Goal: Information Seeking & Learning: Learn about a topic

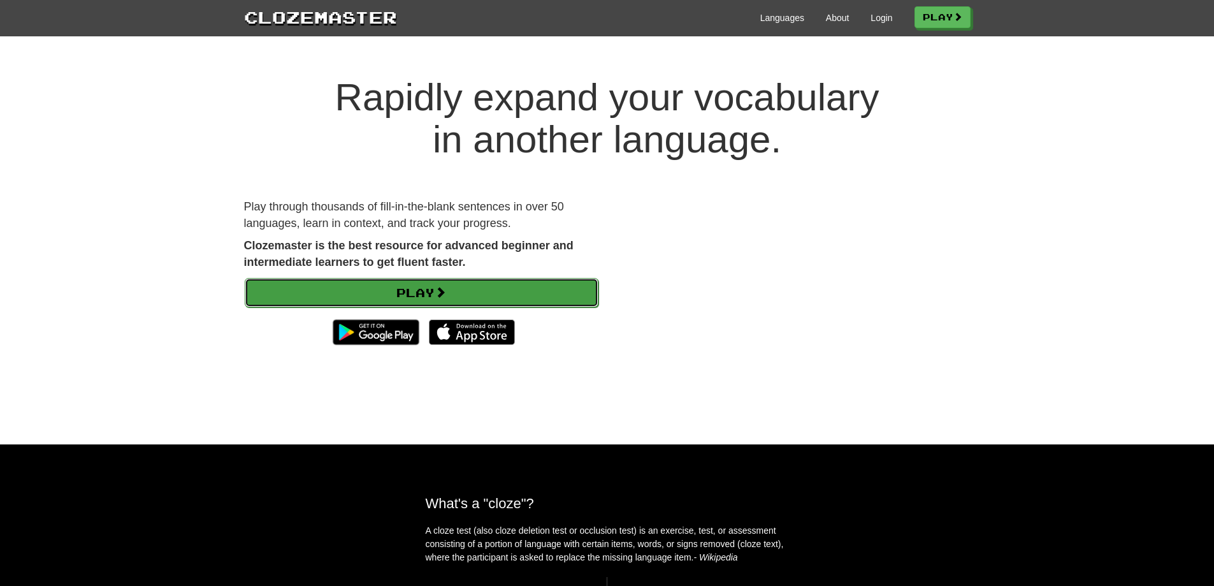
click at [368, 286] on link "Play" at bounding box center [422, 292] width 354 height 29
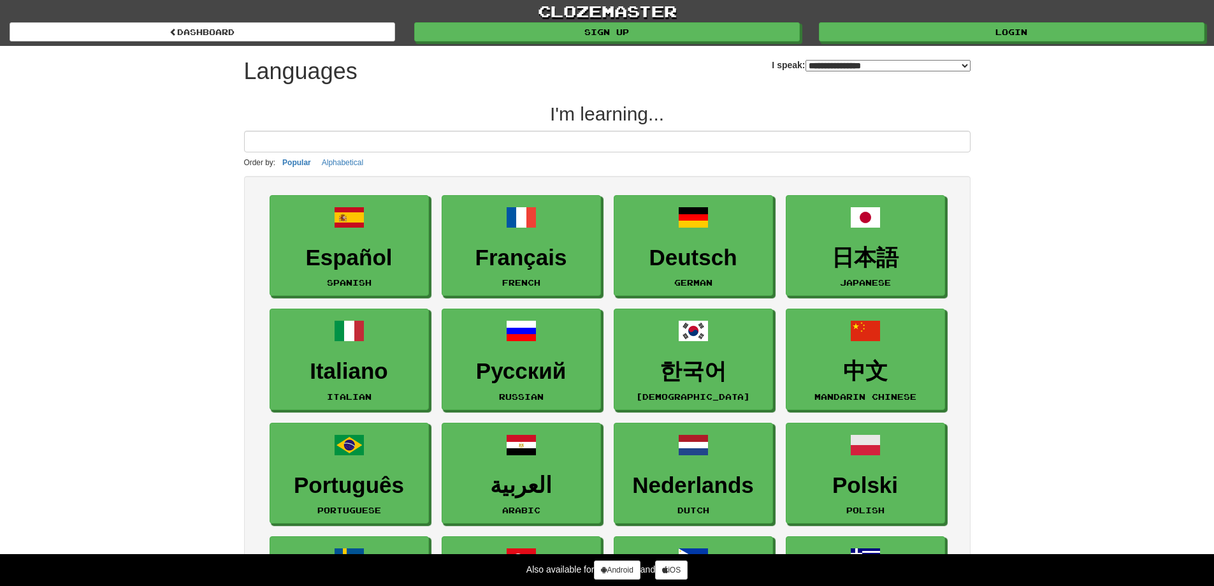
select select "*******"
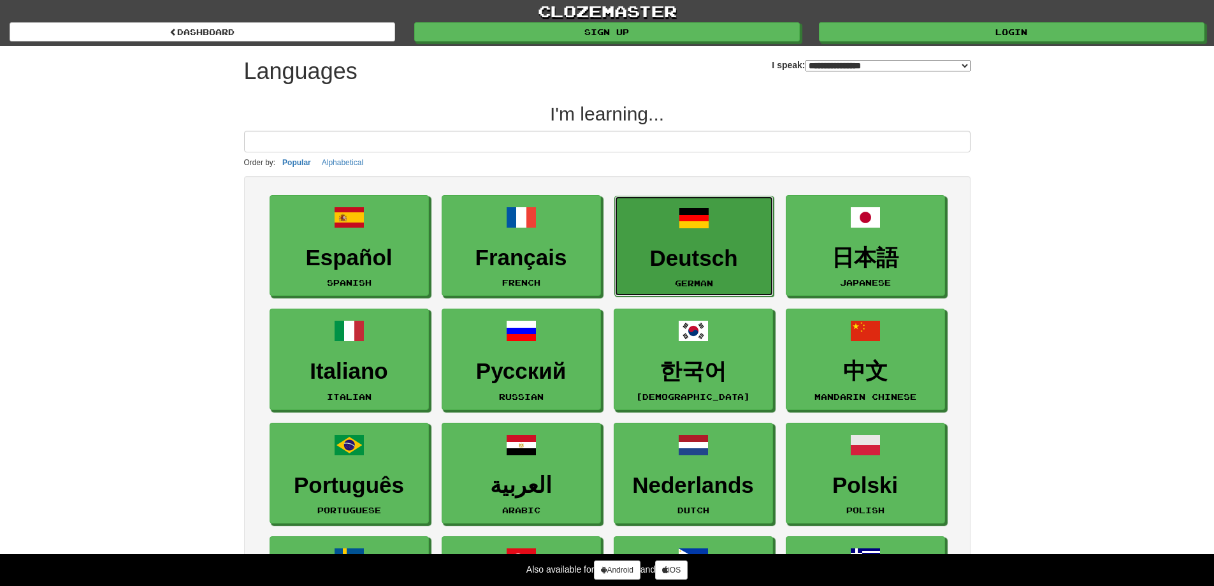
click at [685, 258] on h3 "Deutsch" at bounding box center [694, 258] width 145 height 25
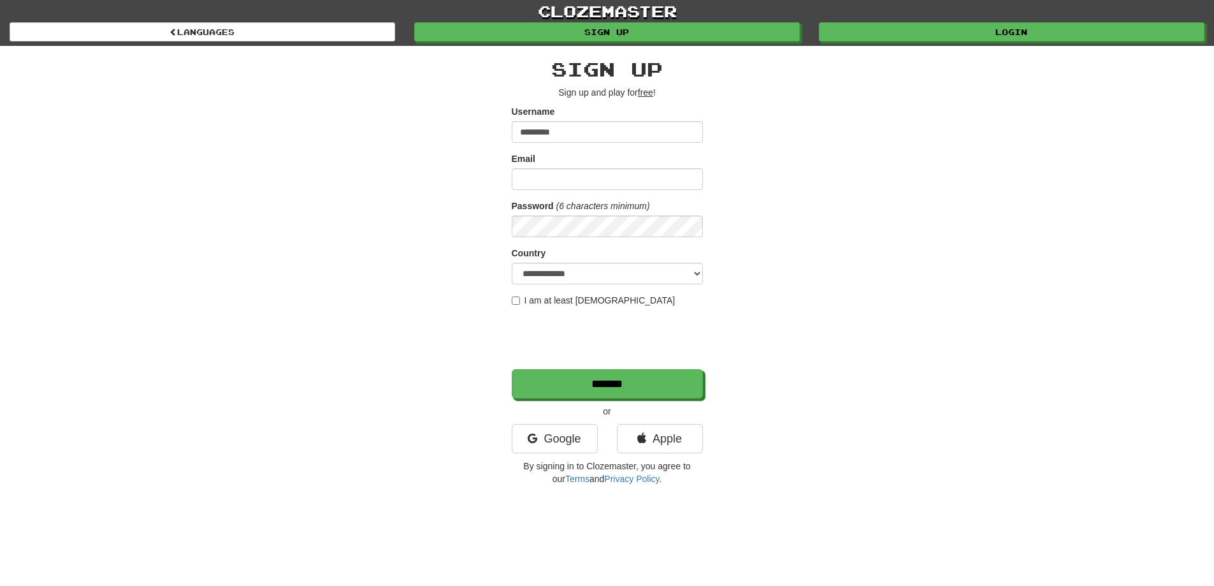
type input "*********"
click at [561, 187] on input "Email" at bounding box center [607, 179] width 191 height 22
type input "**********"
click at [558, 275] on select "**********" at bounding box center [607, 274] width 191 height 22
select select "**"
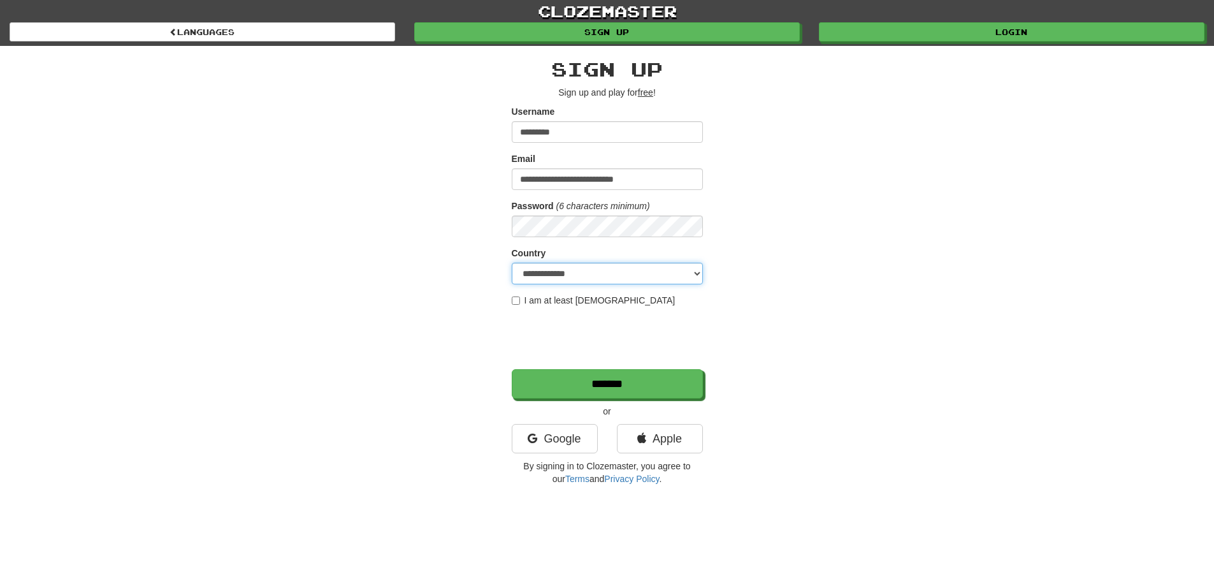
click at [512, 263] on select "**********" at bounding box center [607, 274] width 191 height 22
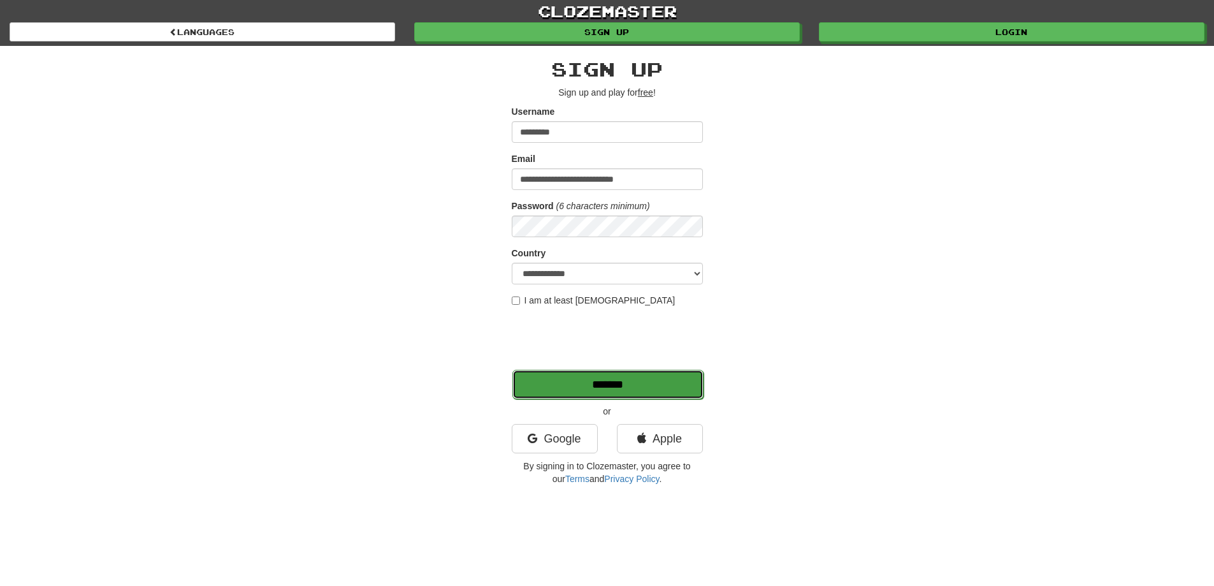
click at [569, 386] on input "*******" at bounding box center [608, 384] width 191 height 29
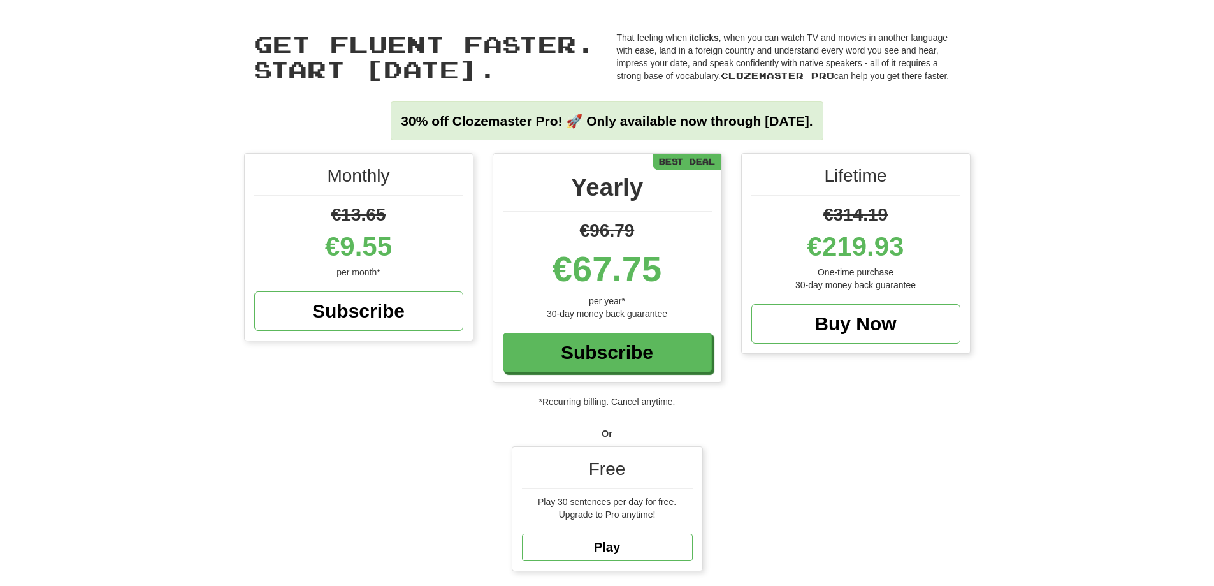
scroll to position [39, 0]
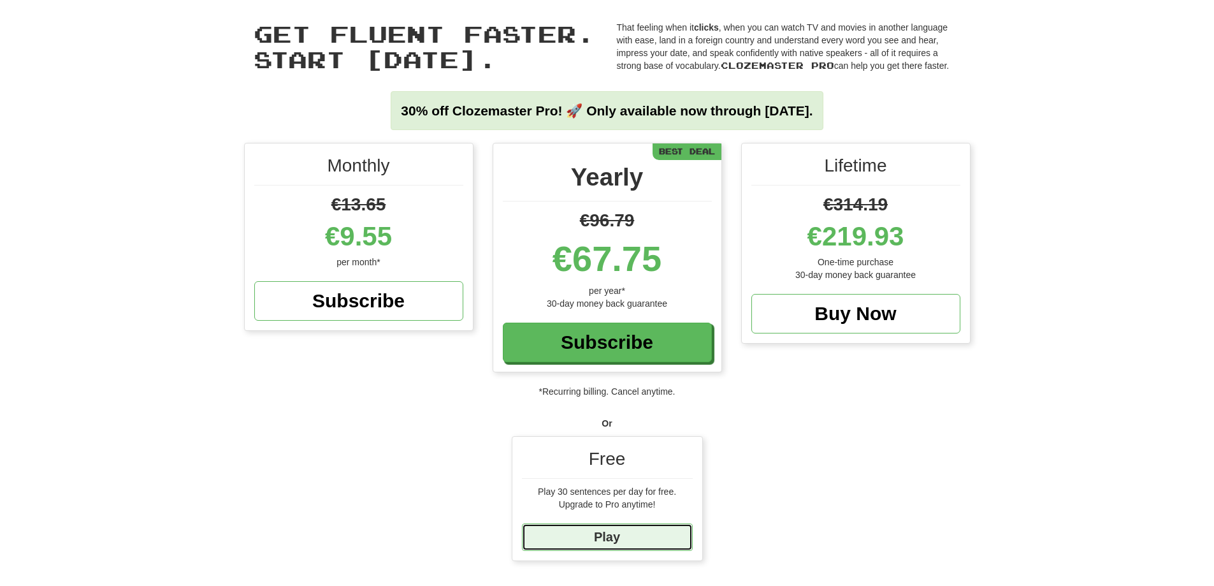
click at [663, 536] on link "Play" at bounding box center [607, 536] width 171 height 27
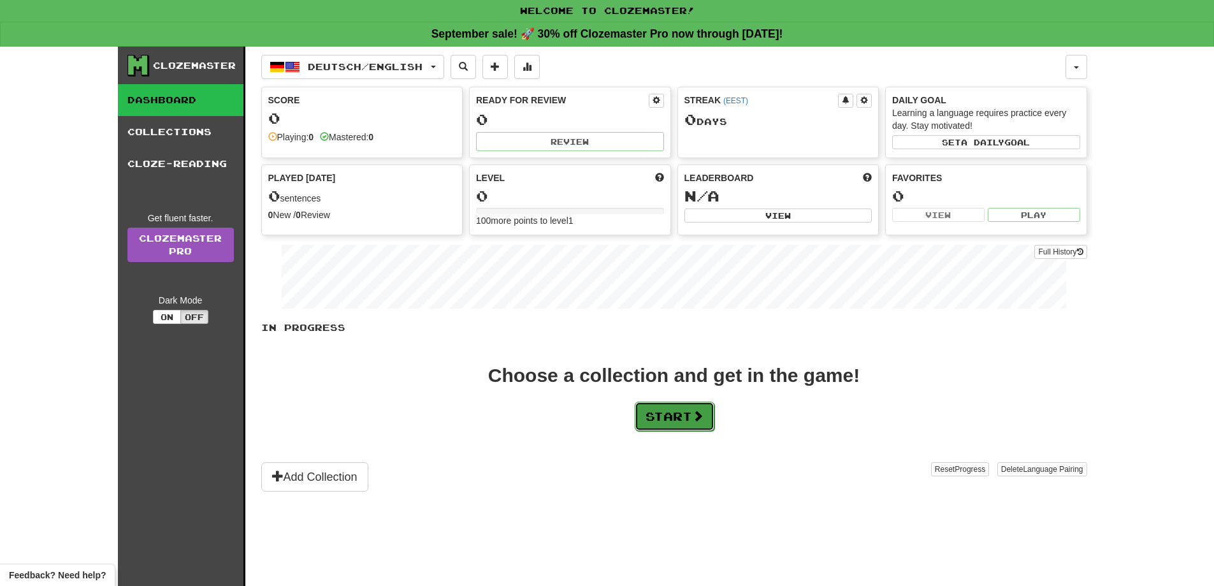
click at [683, 411] on button "Start" at bounding box center [675, 416] width 80 height 29
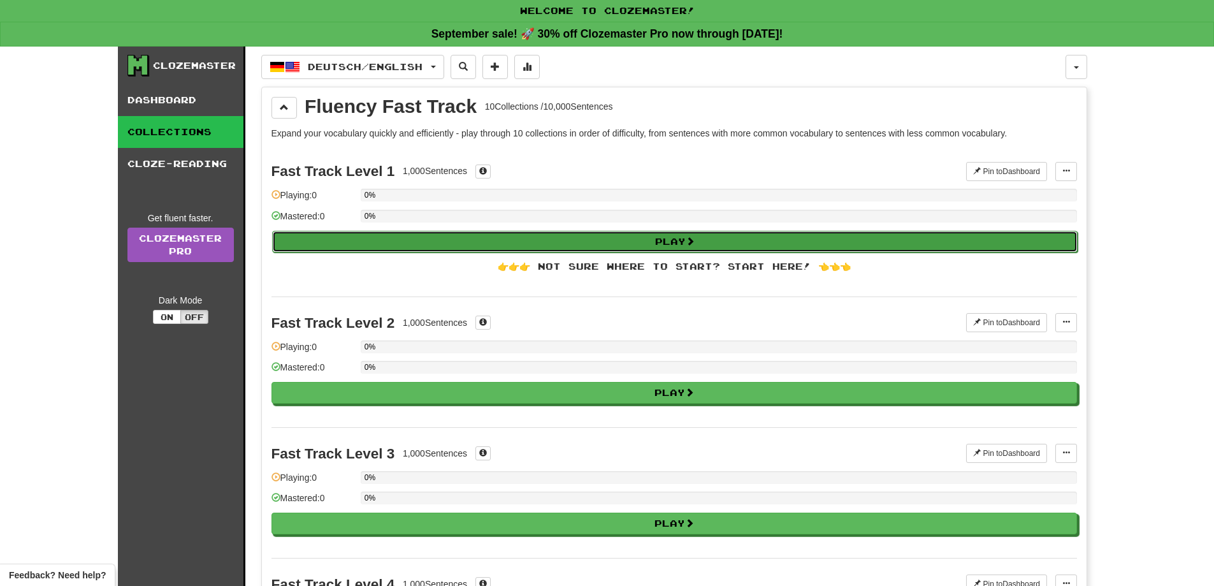
click at [639, 244] on button "Play" at bounding box center [675, 242] width 806 height 22
select select "**"
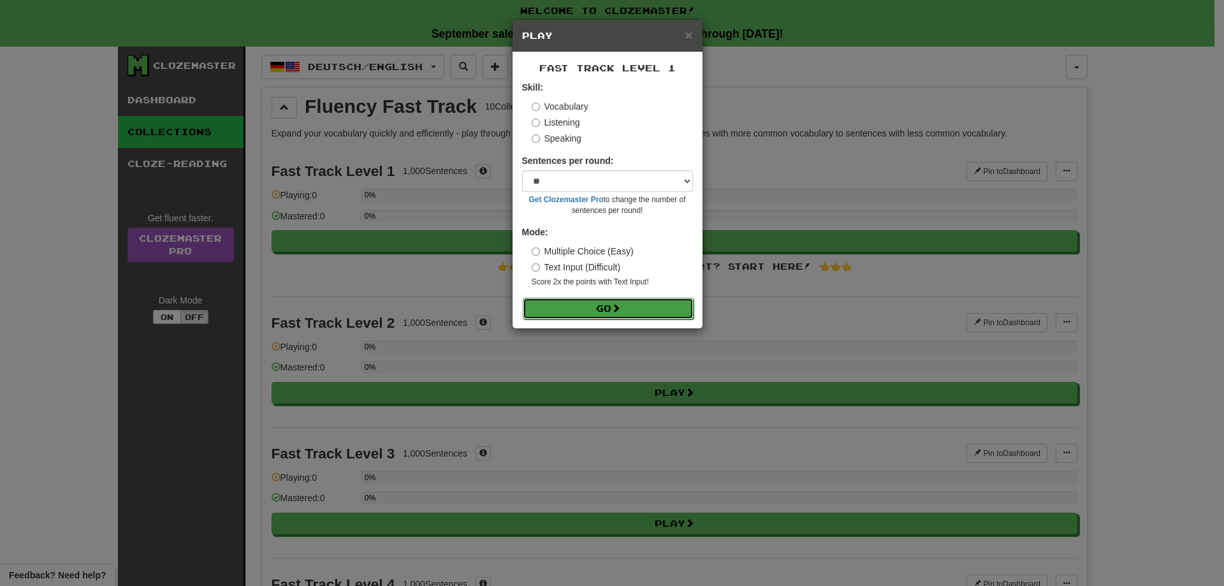
click at [644, 300] on button "Go" at bounding box center [608, 309] width 171 height 22
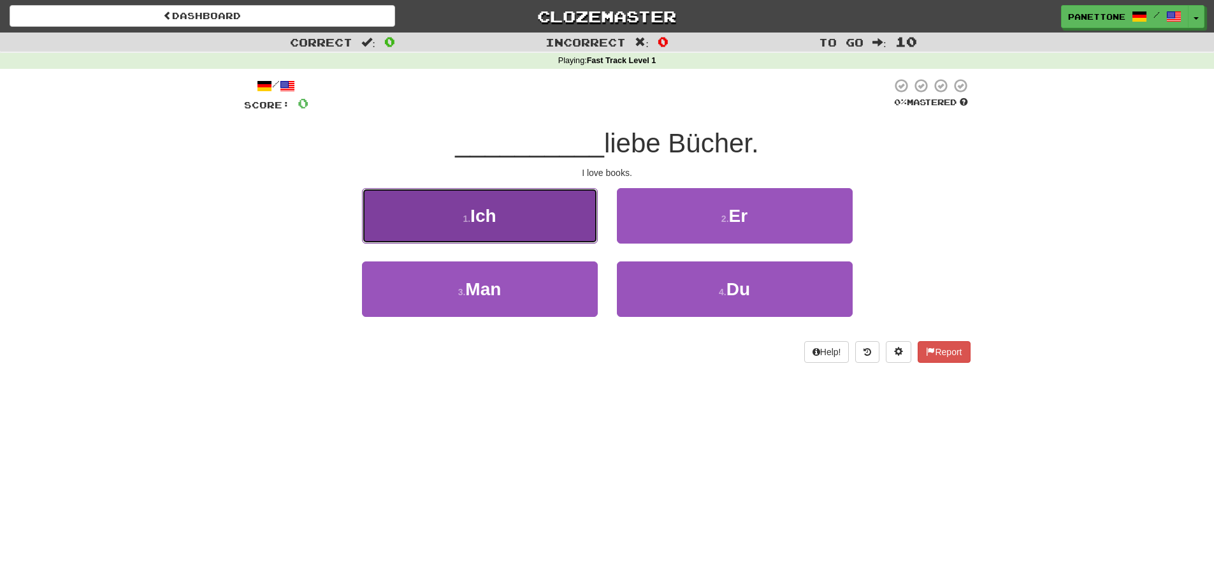
click at [558, 224] on button "1 . Ich" at bounding box center [480, 215] width 236 height 55
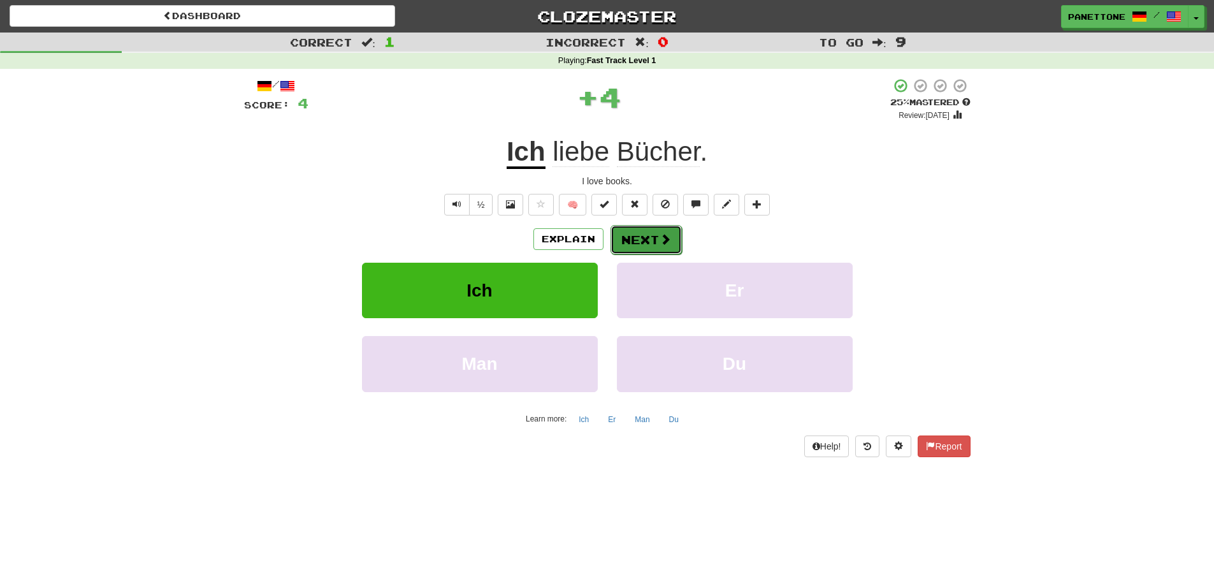
click at [624, 234] on button "Next" at bounding box center [646, 239] width 71 height 29
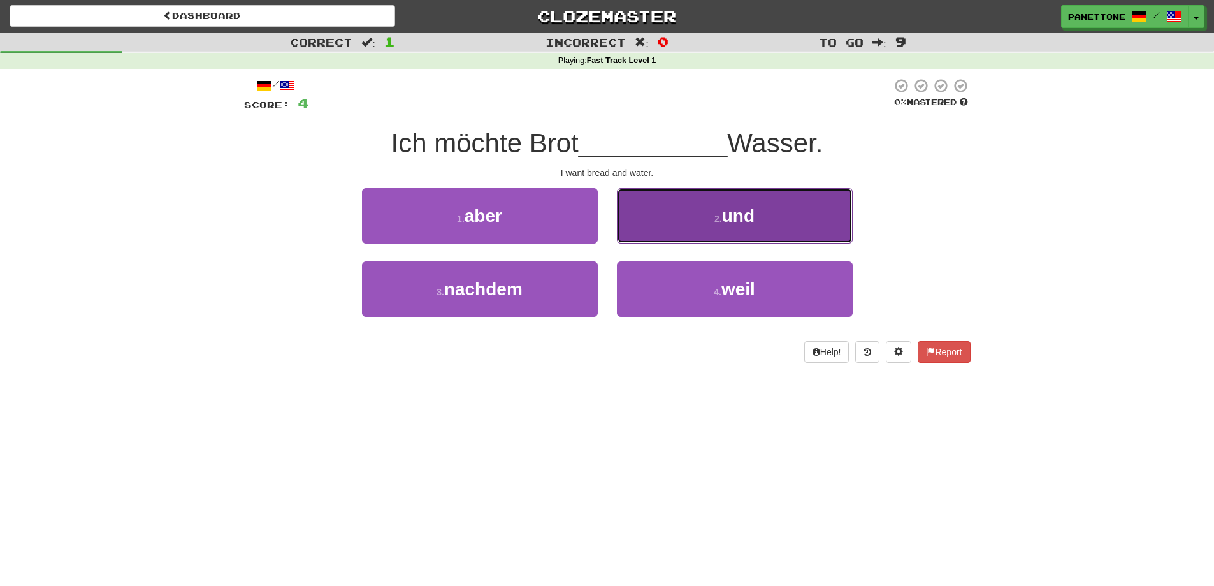
click at [742, 213] on span "und" at bounding box center [738, 216] width 33 height 20
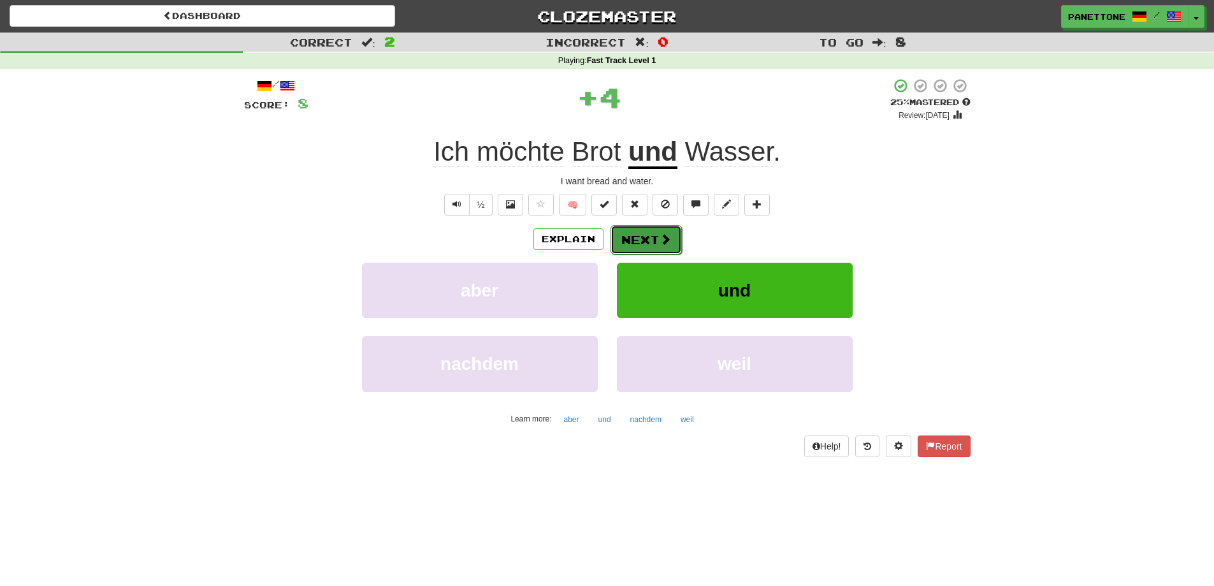
click at [650, 240] on button "Next" at bounding box center [646, 239] width 71 height 29
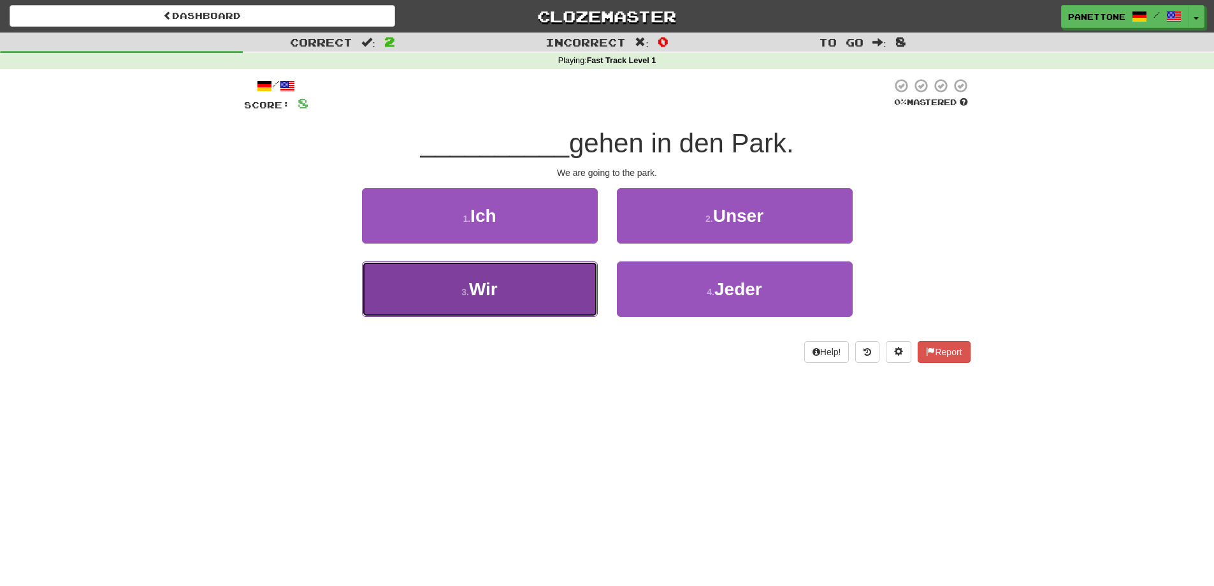
click at [548, 294] on button "3 . Wir" at bounding box center [480, 288] width 236 height 55
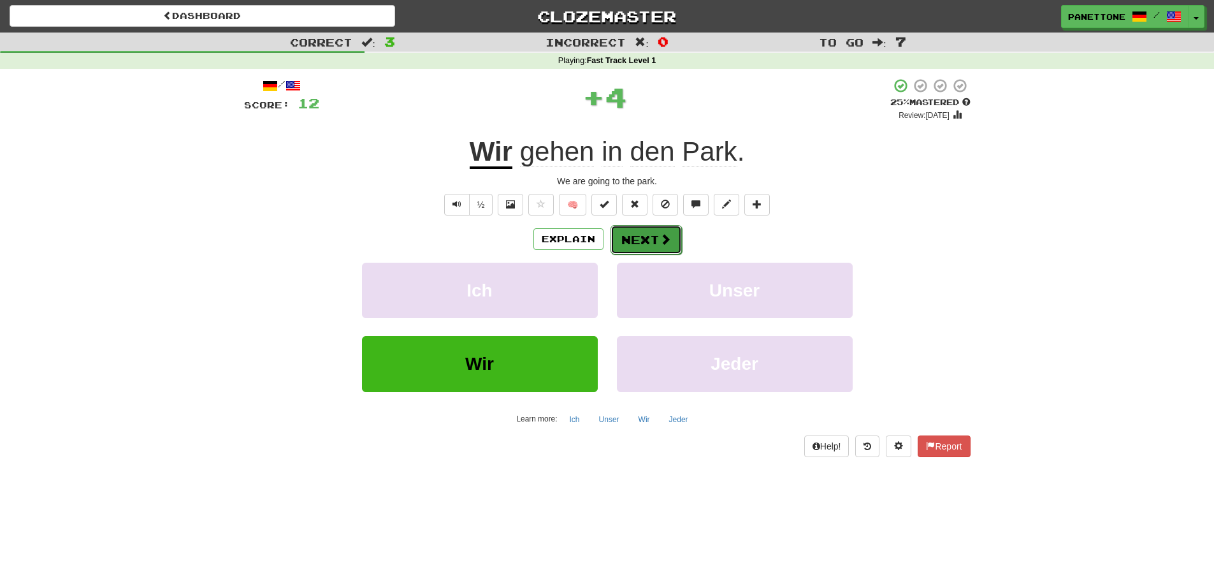
click at [651, 234] on button "Next" at bounding box center [646, 239] width 71 height 29
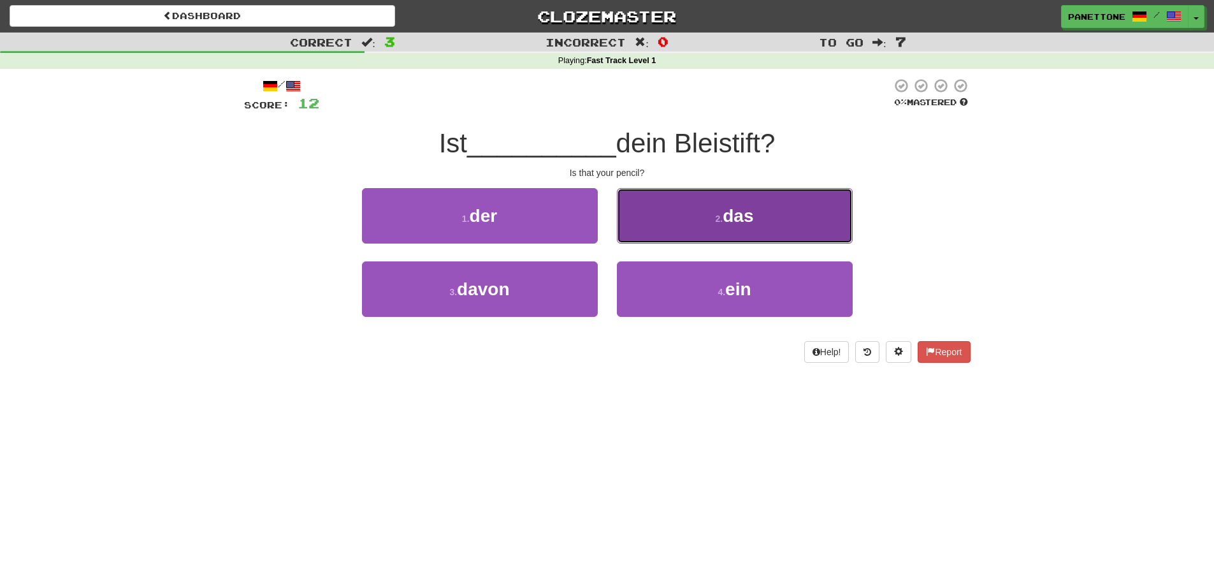
click at [660, 241] on button "2 . das" at bounding box center [735, 215] width 236 height 55
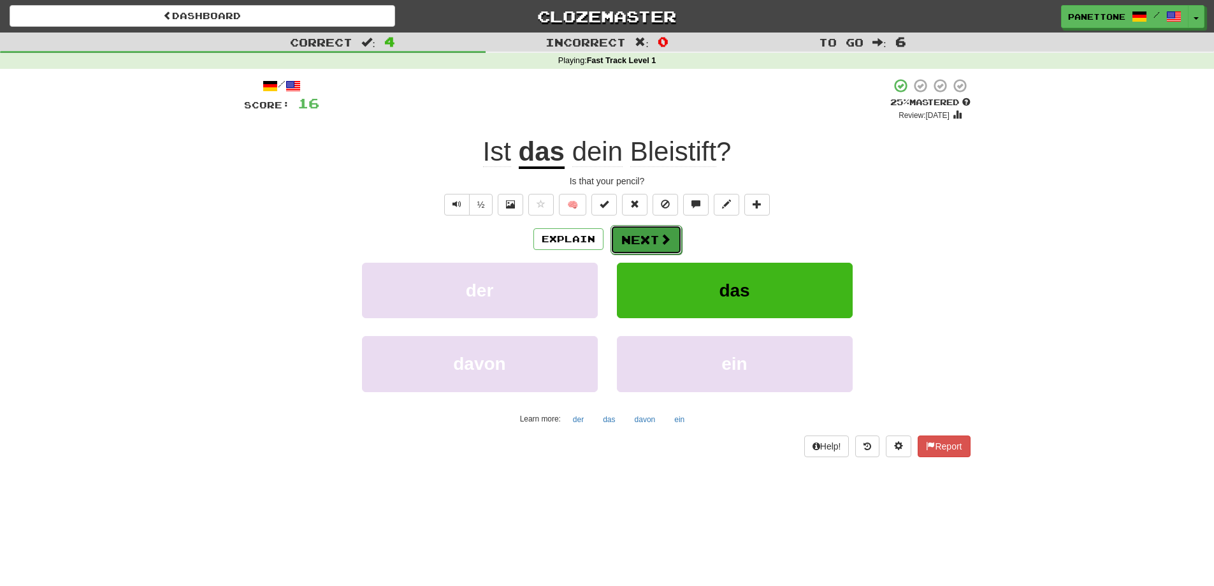
click at [646, 236] on button "Next" at bounding box center [646, 239] width 71 height 29
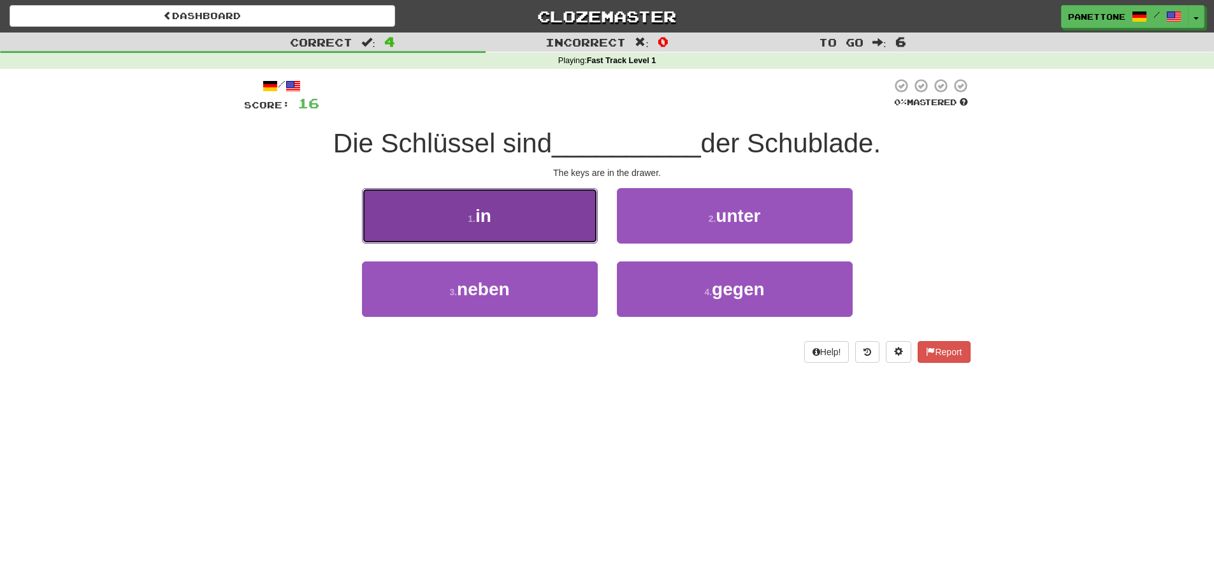
click at [570, 222] on button "1 . in" at bounding box center [480, 215] width 236 height 55
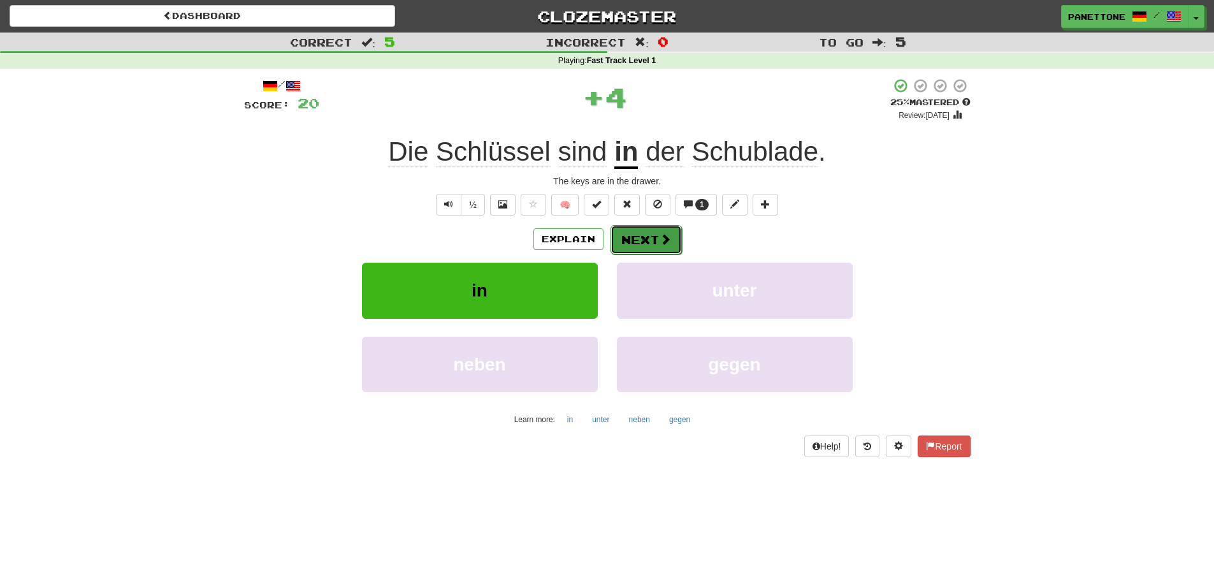
click at [650, 230] on button "Next" at bounding box center [646, 239] width 71 height 29
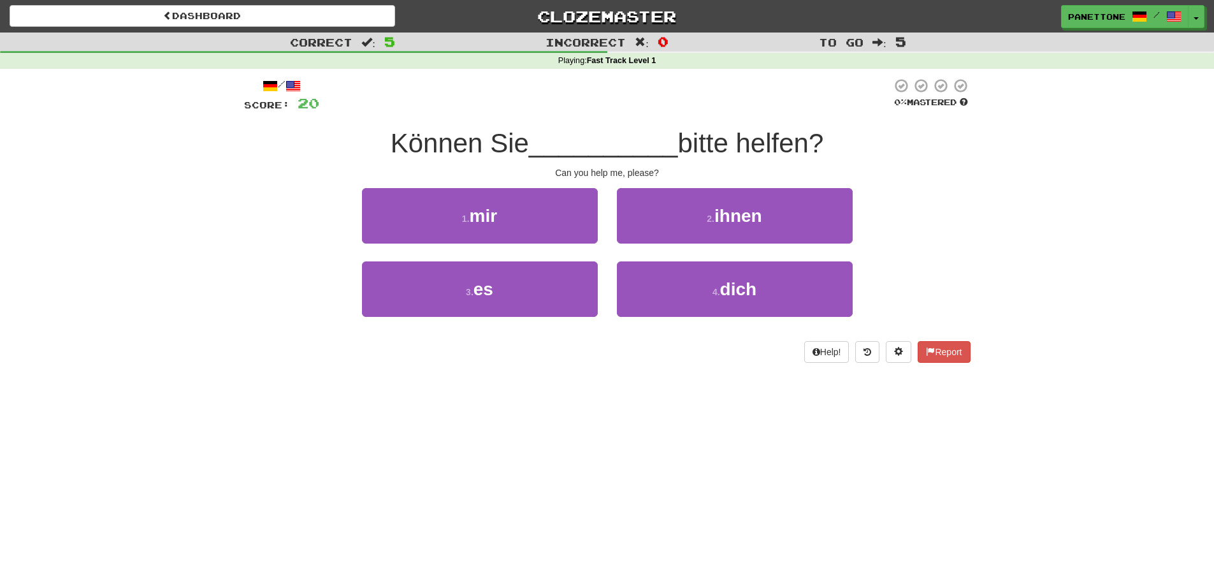
click at [599, 230] on div "1 . mir" at bounding box center [480, 224] width 255 height 73
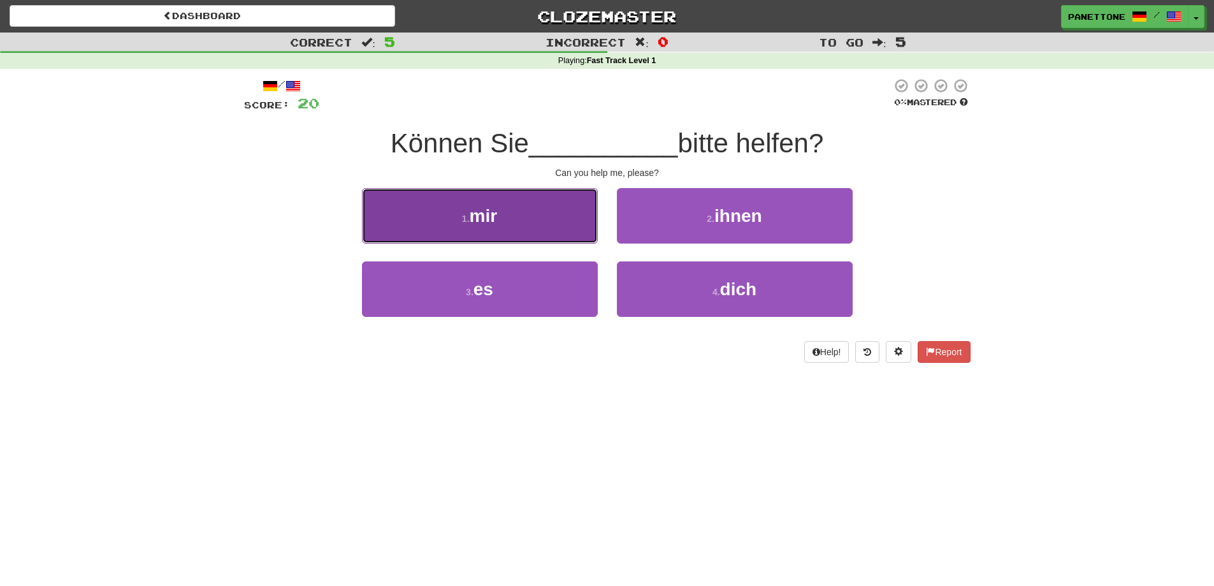
click at [560, 229] on button "1 . mir" at bounding box center [480, 215] width 236 height 55
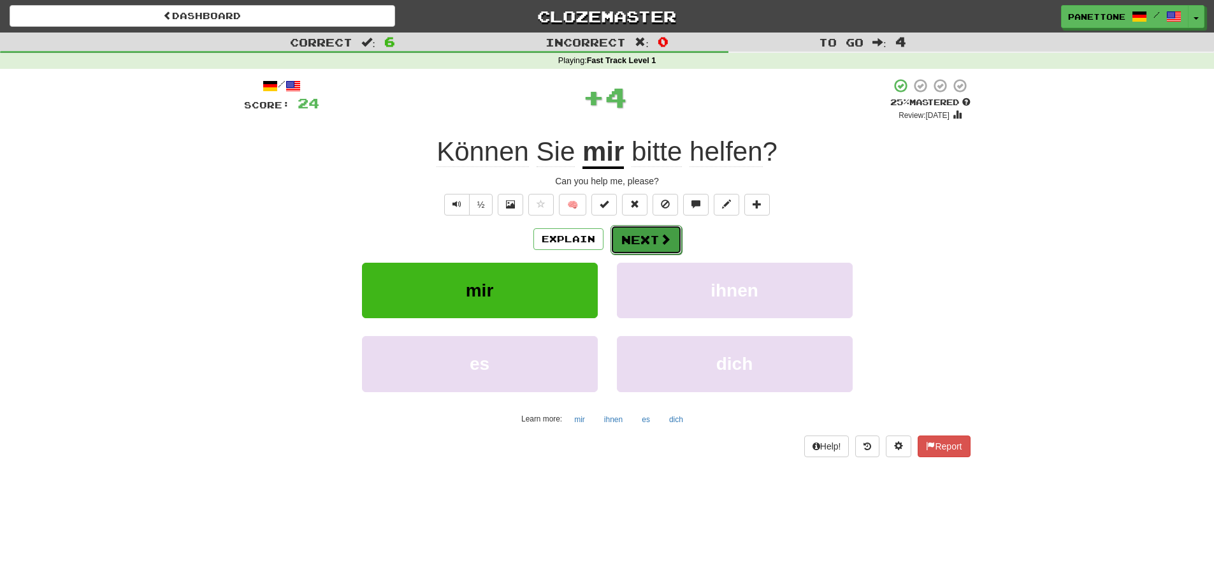
click at [643, 241] on button "Next" at bounding box center [646, 239] width 71 height 29
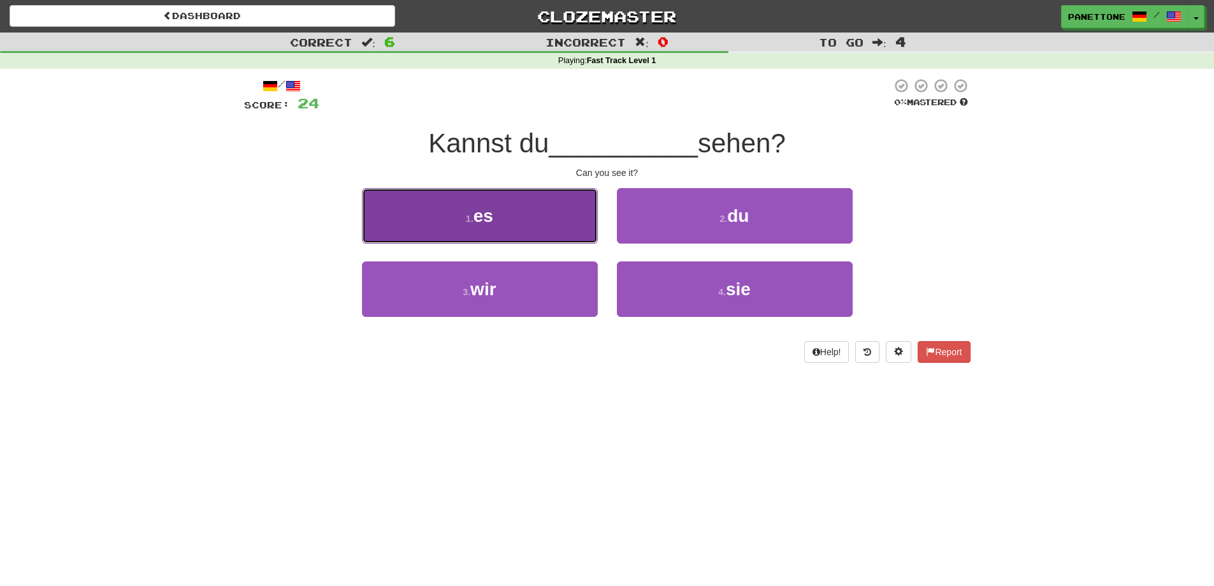
click at [576, 231] on button "1 . es" at bounding box center [480, 215] width 236 height 55
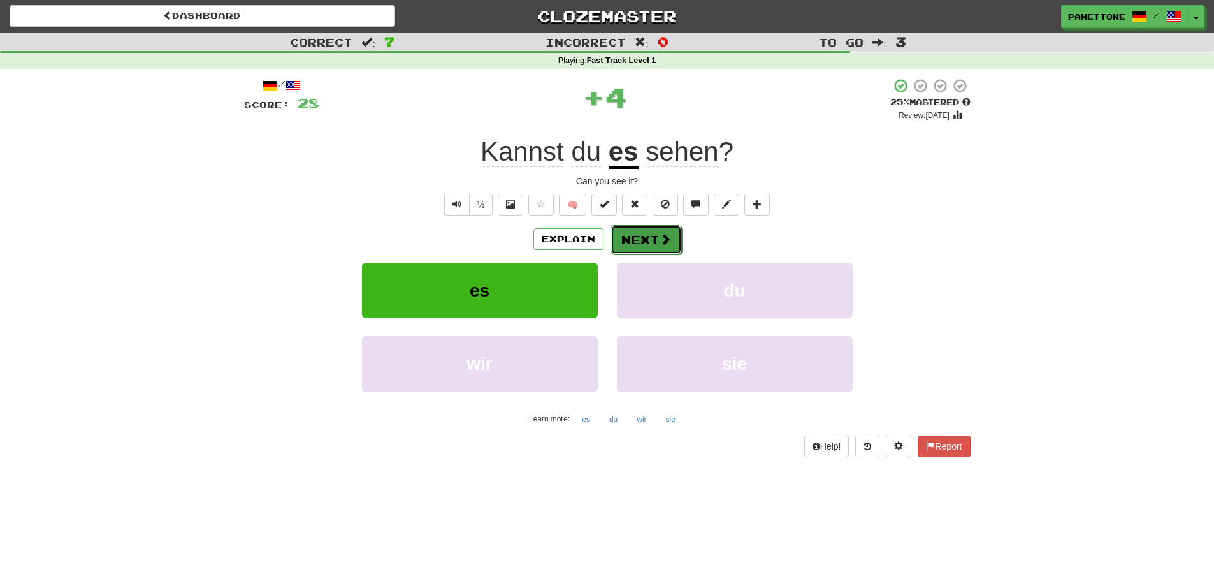
click at [657, 242] on button "Next" at bounding box center [646, 239] width 71 height 29
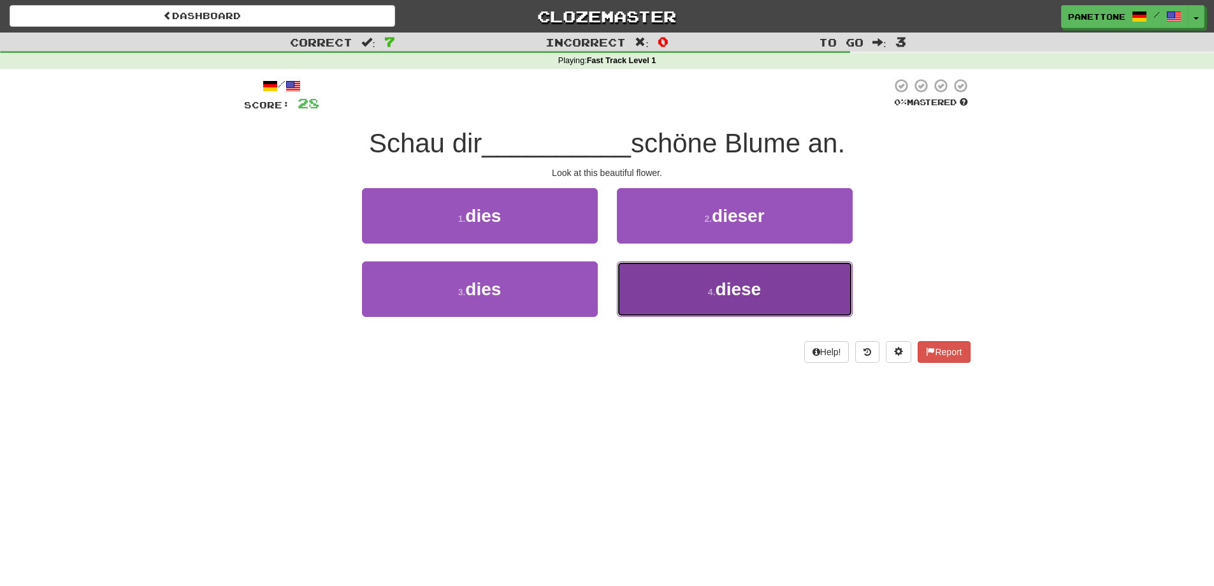
click at [641, 285] on button "4 . diese" at bounding box center [735, 288] width 236 height 55
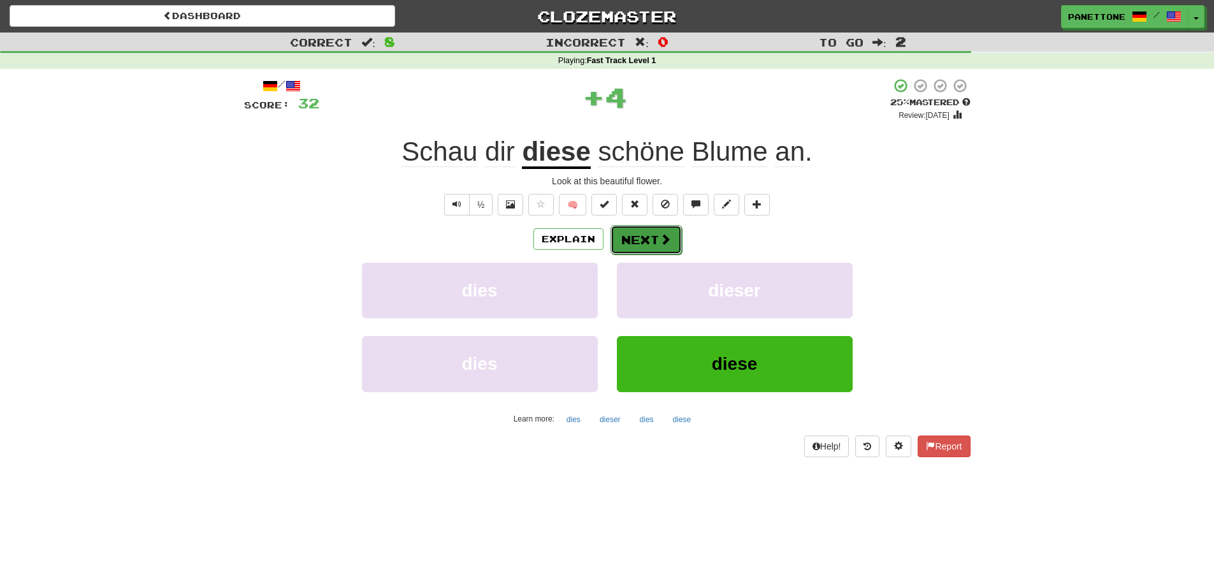
click at [641, 237] on button "Next" at bounding box center [646, 239] width 71 height 29
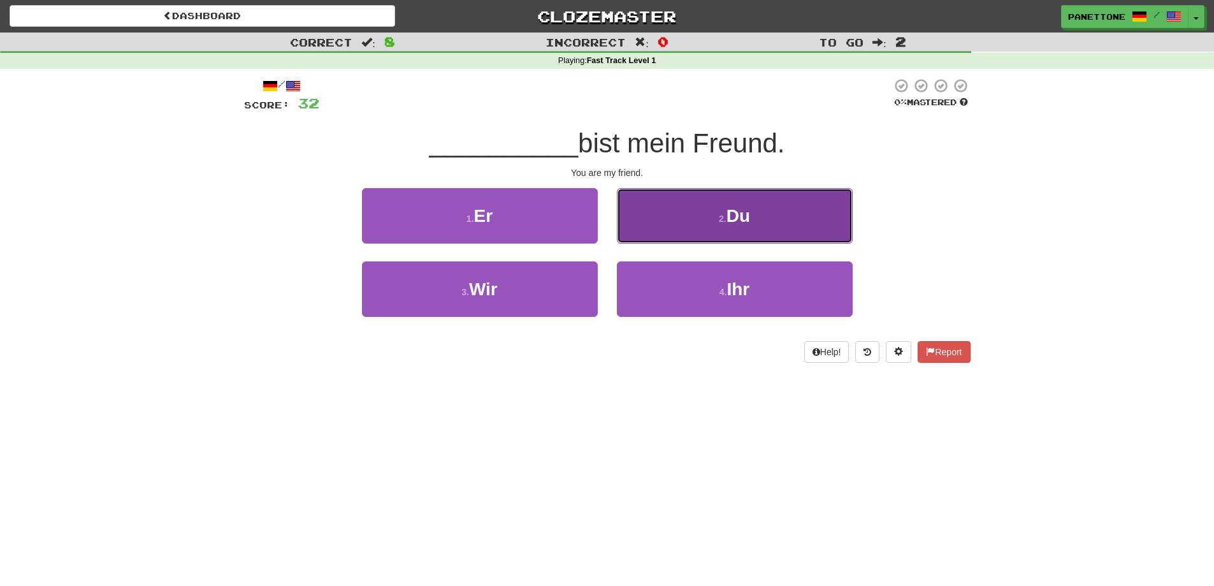
click at [642, 237] on button "2 . Du" at bounding box center [735, 215] width 236 height 55
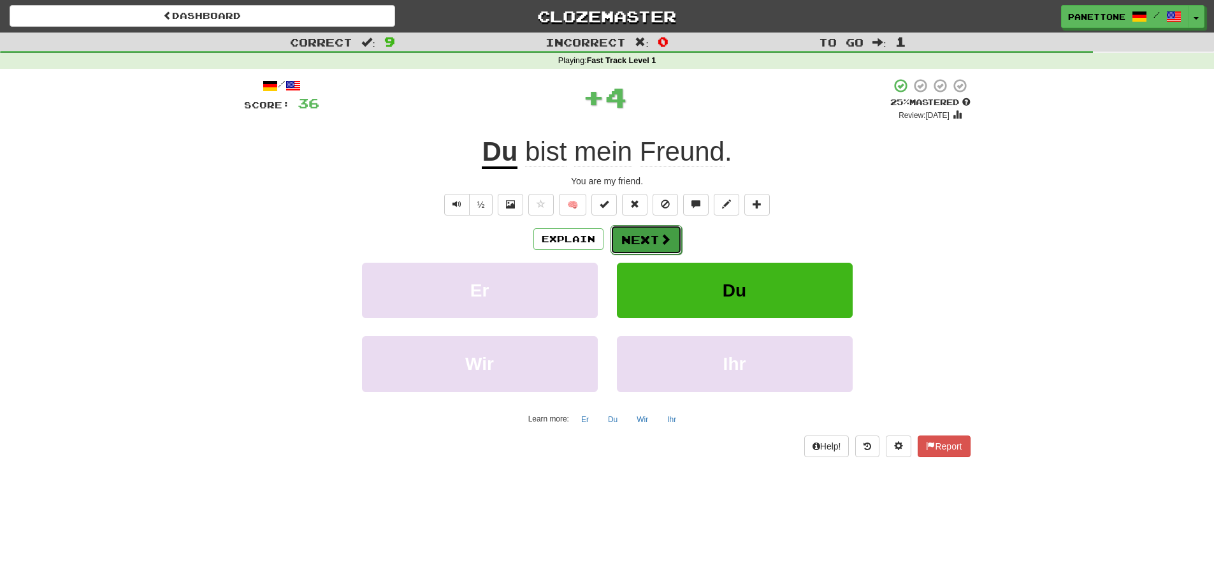
click at [648, 237] on button "Next" at bounding box center [646, 239] width 71 height 29
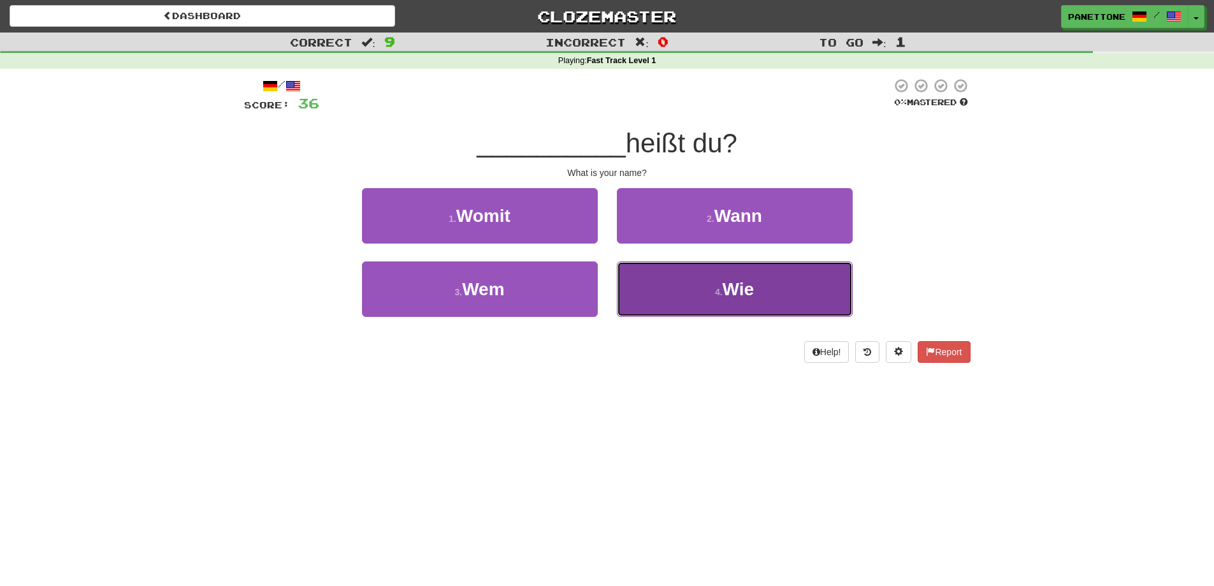
click at [662, 288] on button "4 . Wie" at bounding box center [735, 288] width 236 height 55
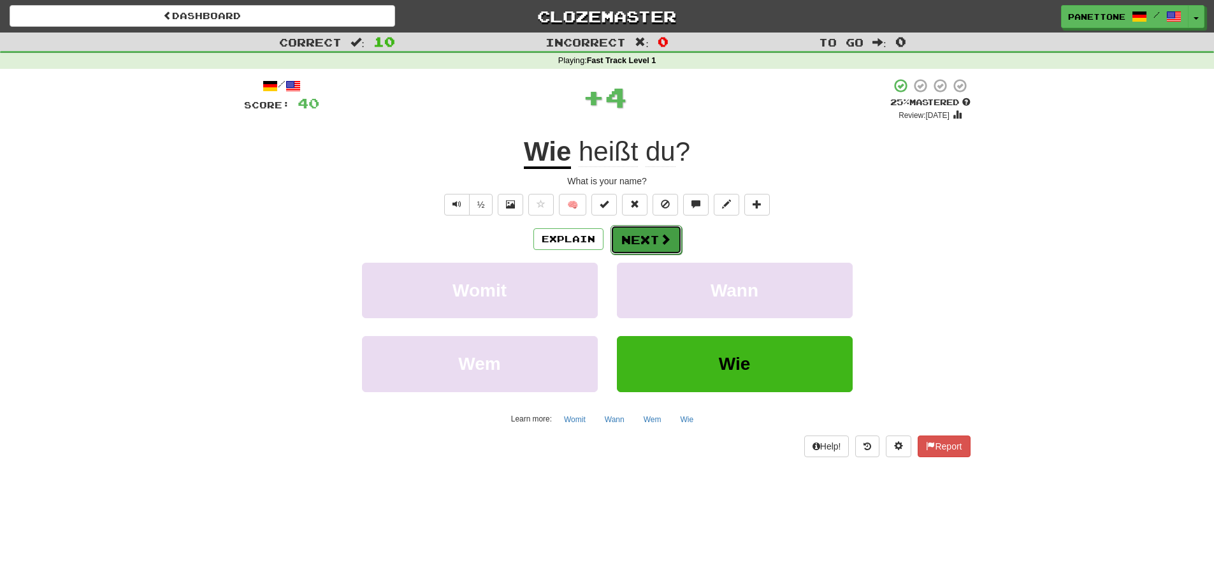
click at [640, 244] on button "Next" at bounding box center [646, 239] width 71 height 29
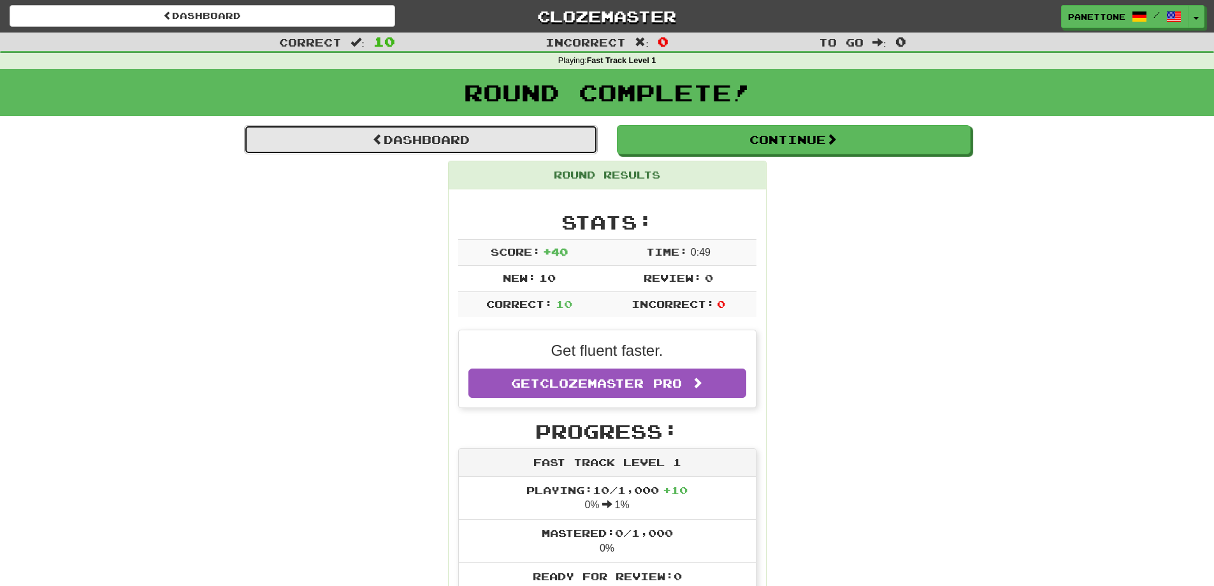
click at [502, 137] on link "Dashboard" at bounding box center [421, 139] width 354 height 29
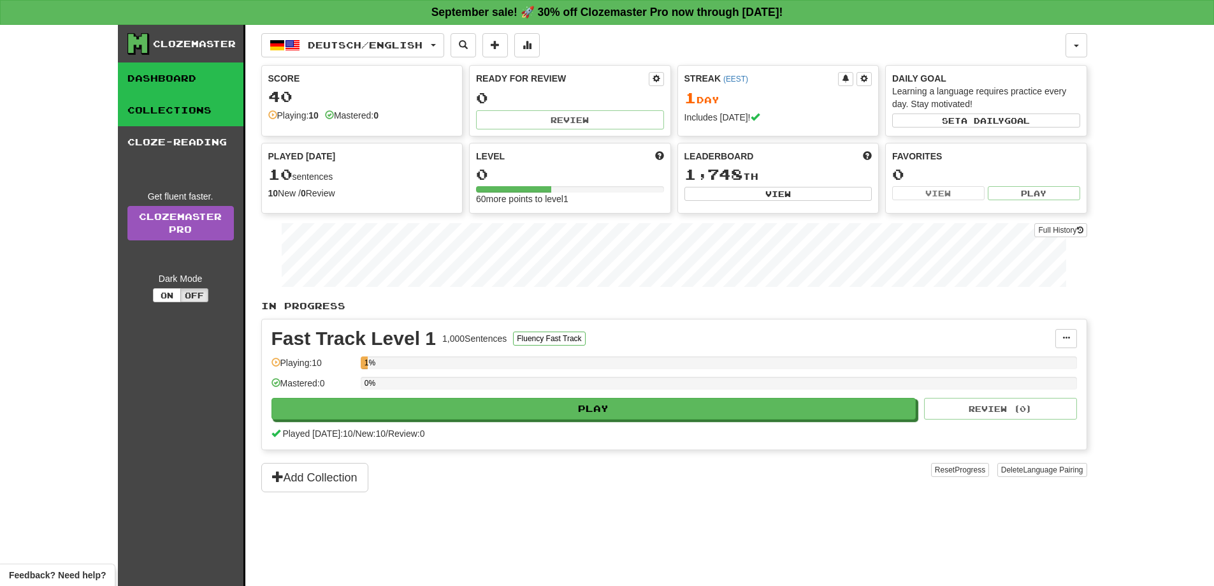
click at [193, 99] on link "Collections" at bounding box center [181, 110] width 126 height 32
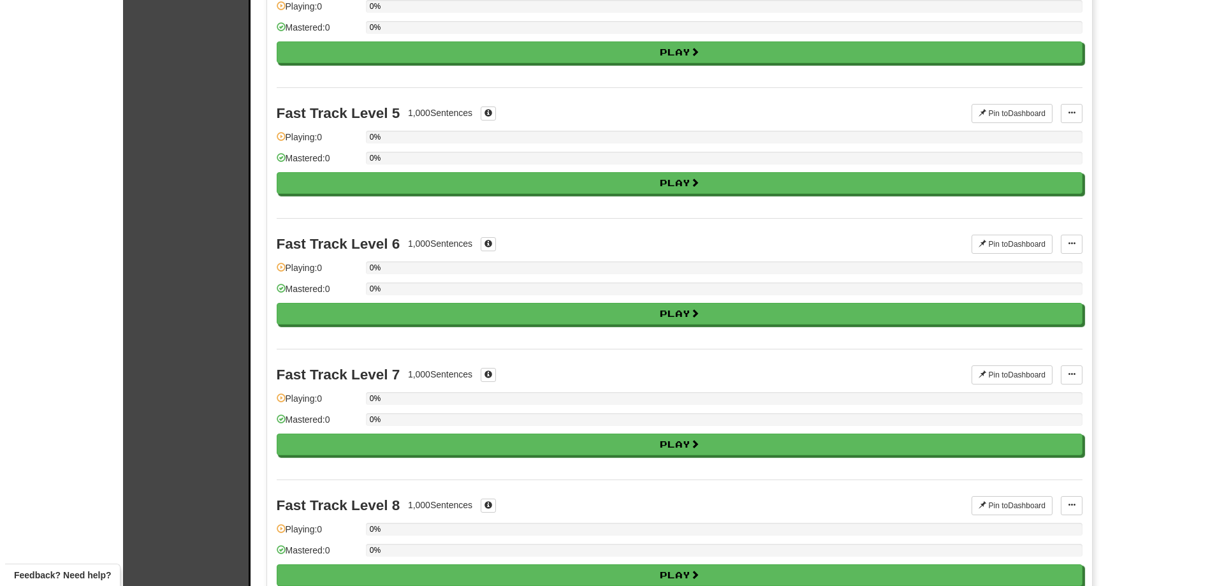
scroll to position [572, 0]
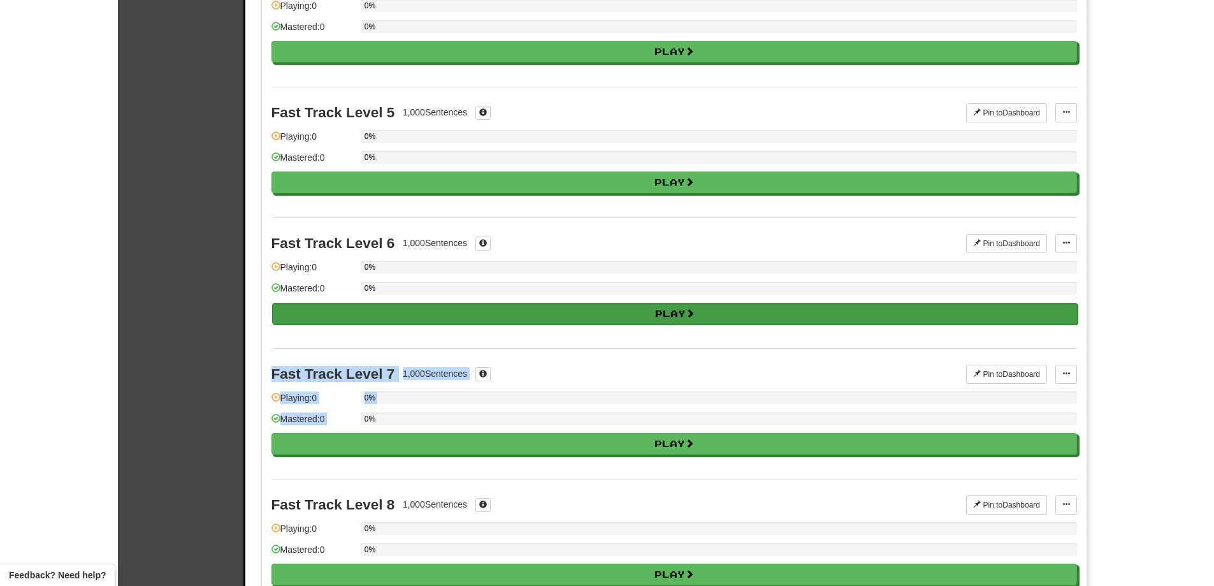
drag, startPoint x: 493, startPoint y: 432, endPoint x: 484, endPoint y: 320, distance: 112.0
click at [484, 320] on div "Expand your vocabulary quickly and efficiently - play through 10 collections in…" at bounding box center [675, 202] width 806 height 1338
click at [484, 320] on button "Play" at bounding box center [675, 314] width 806 height 22
select select "**"
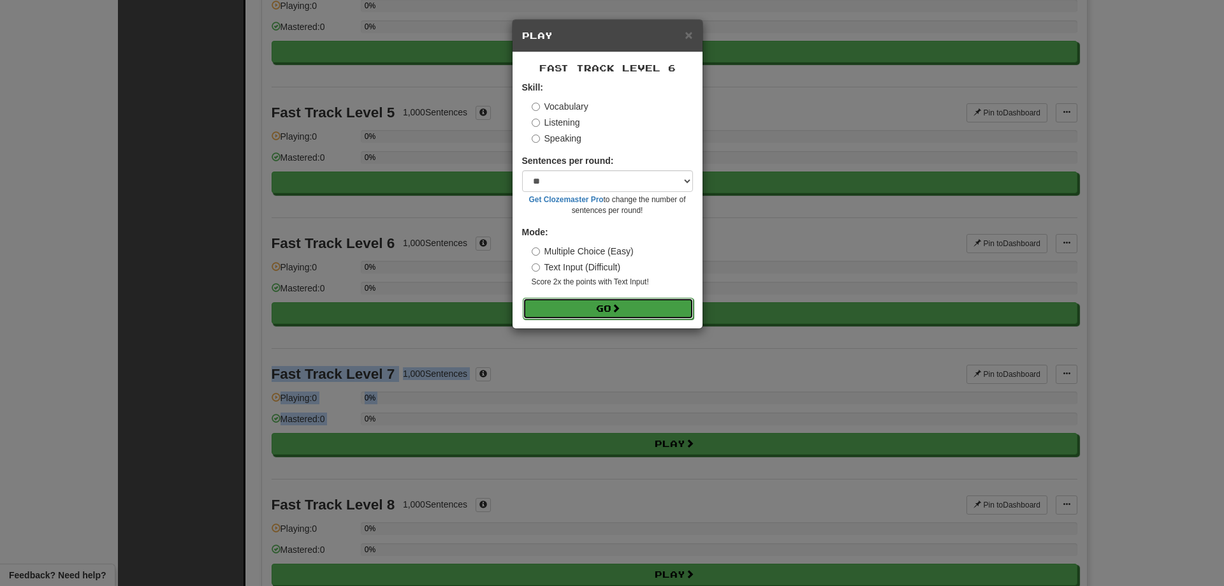
click at [546, 310] on button "Go" at bounding box center [608, 309] width 171 height 22
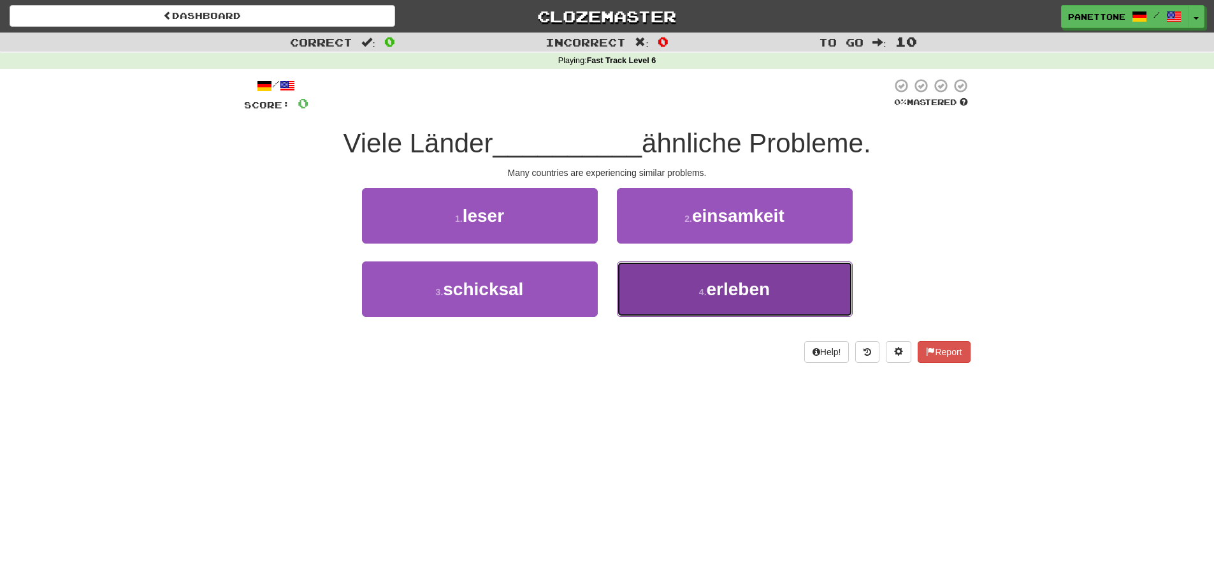
click at [676, 292] on button "4 . erleben" at bounding box center [735, 288] width 236 height 55
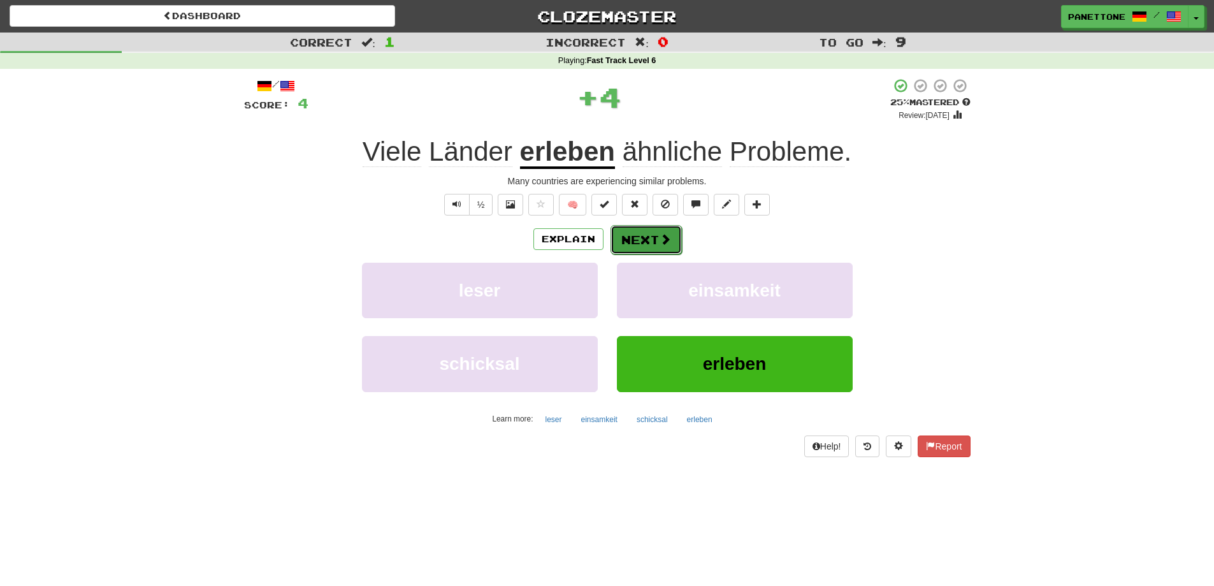
click at [648, 240] on button "Next" at bounding box center [646, 239] width 71 height 29
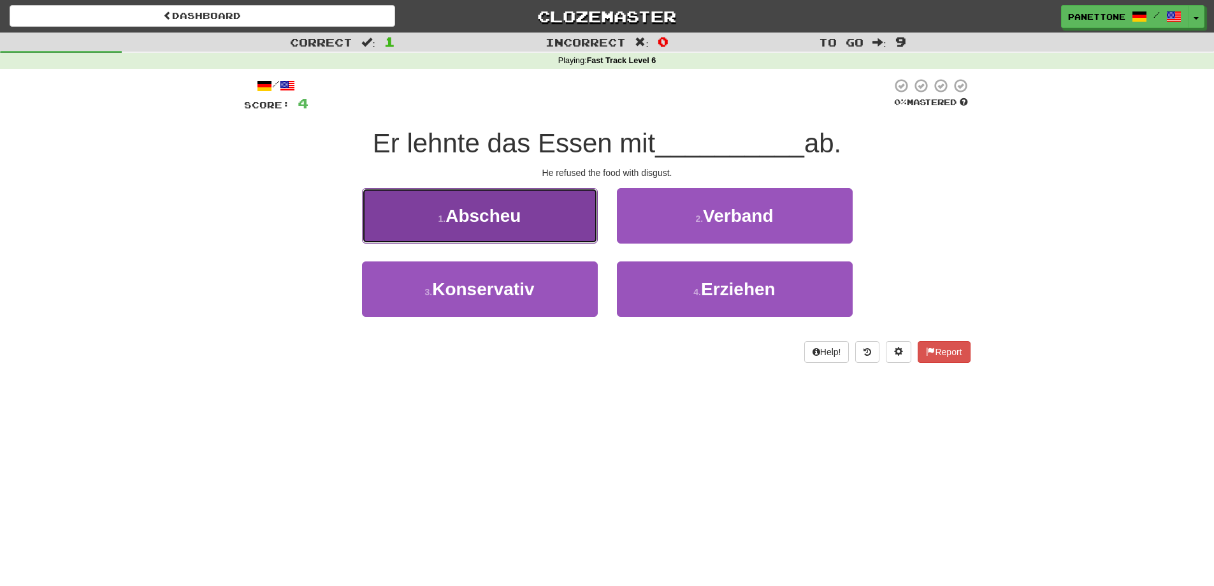
click at [499, 221] on span "Abscheu" at bounding box center [483, 216] width 75 height 20
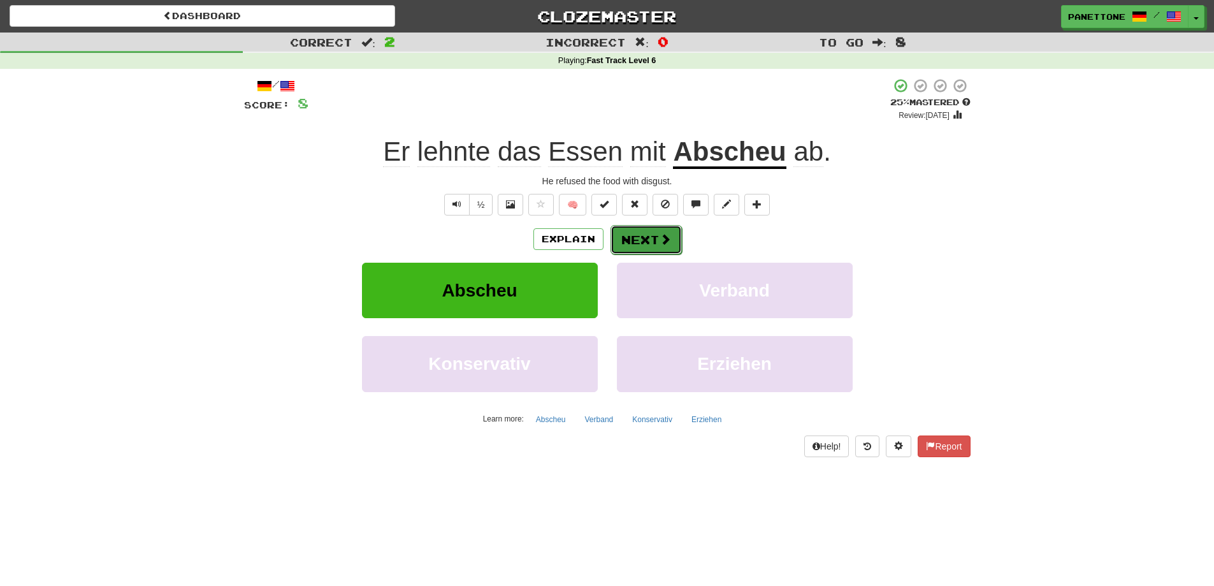
click at [629, 238] on button "Next" at bounding box center [646, 239] width 71 height 29
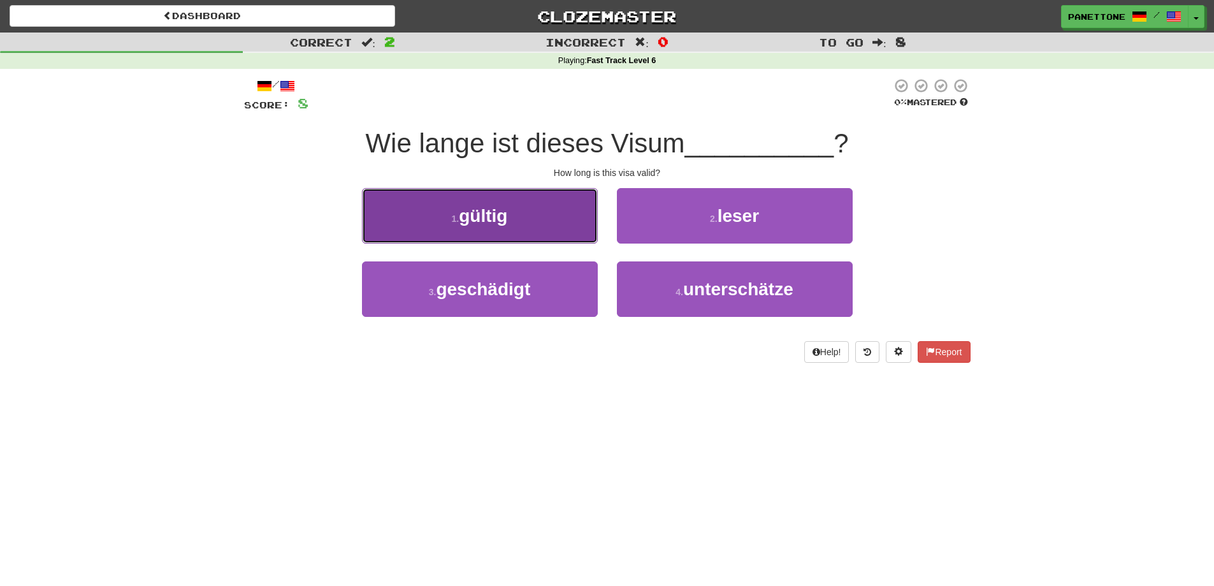
click at [557, 211] on button "1 . gültig" at bounding box center [480, 215] width 236 height 55
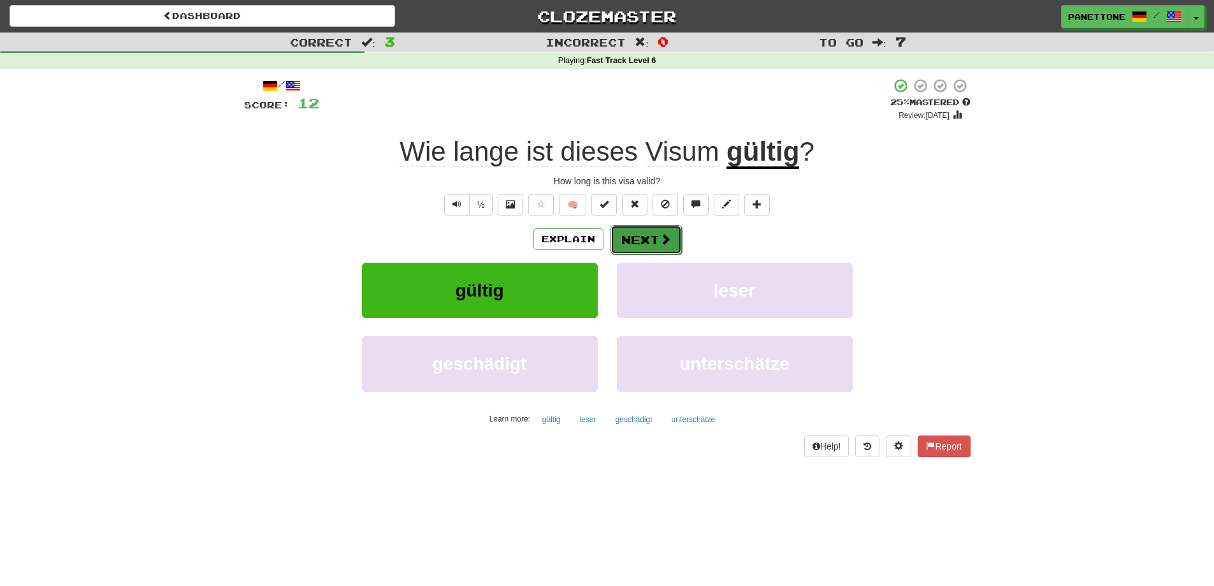
click at [643, 245] on button "Next" at bounding box center [646, 239] width 71 height 29
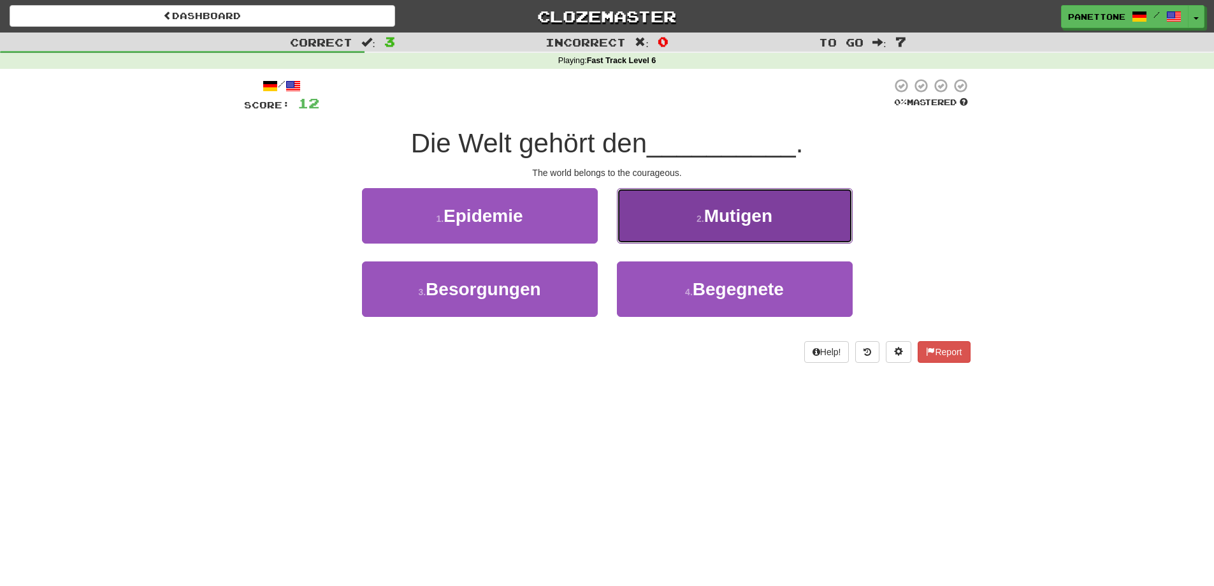
click at [679, 225] on button "2 . Mutigen" at bounding box center [735, 215] width 236 height 55
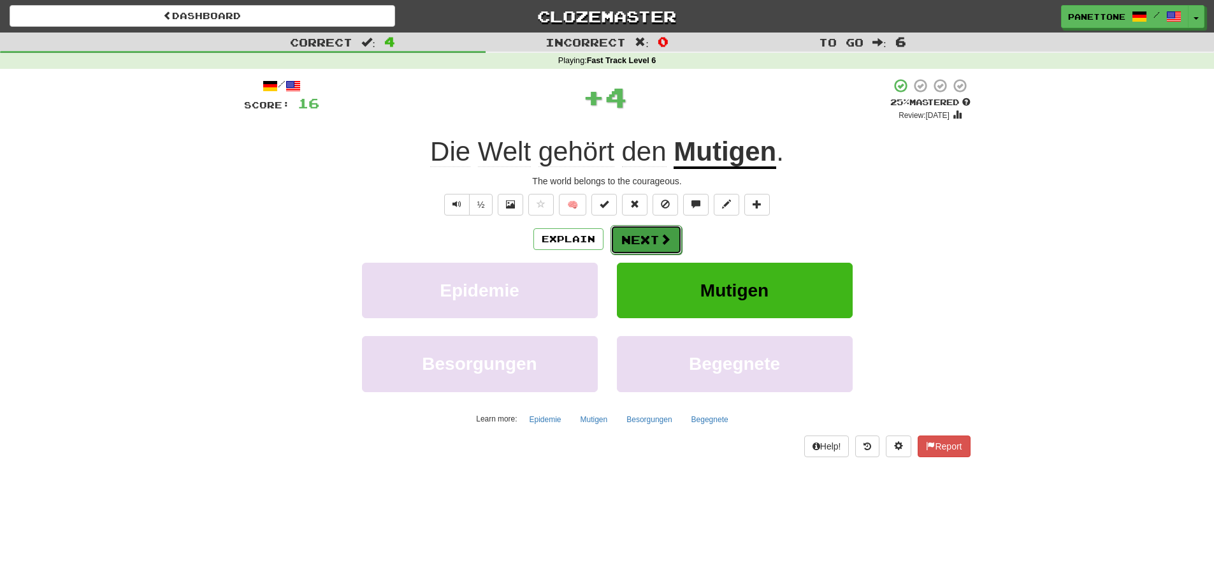
click at [641, 233] on button "Next" at bounding box center [646, 239] width 71 height 29
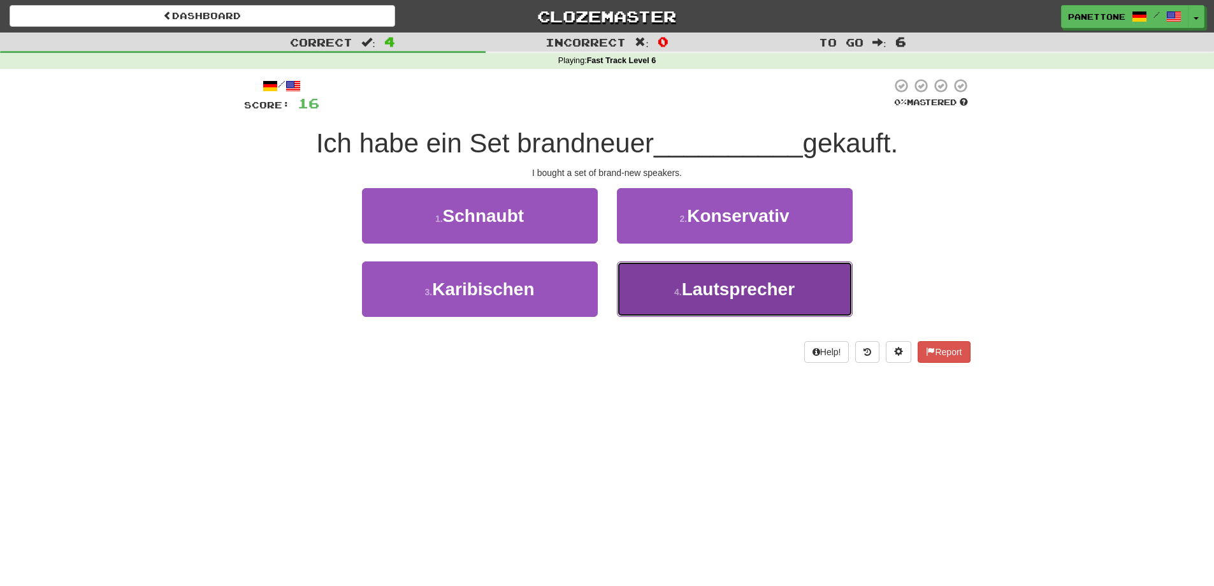
click at [674, 284] on button "4 . Lautsprecher" at bounding box center [735, 288] width 236 height 55
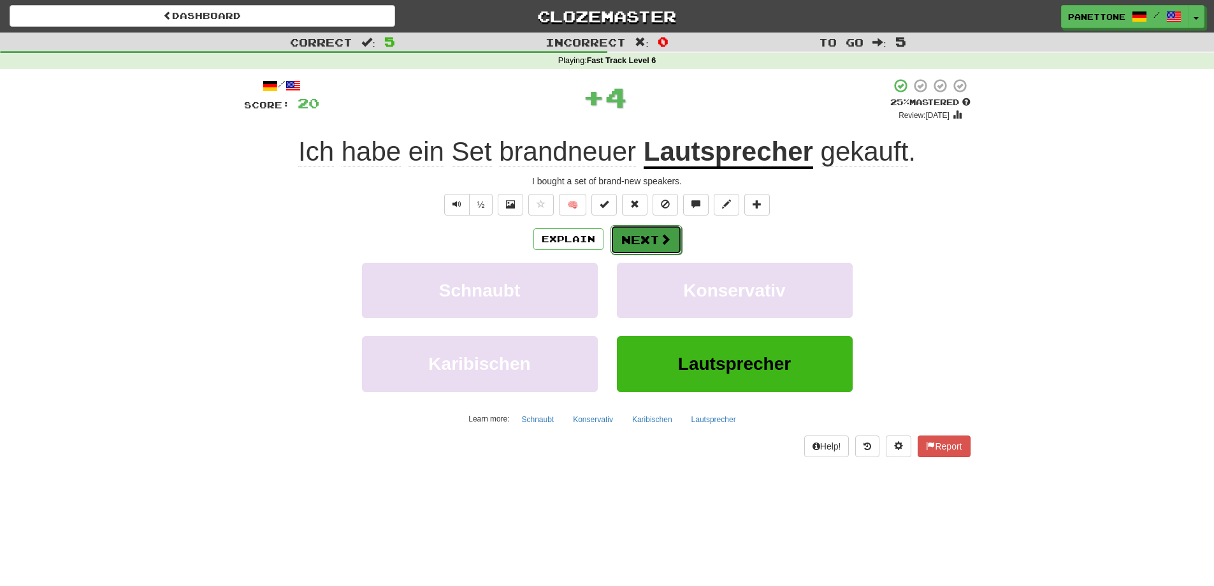
click at [637, 225] on button "Next" at bounding box center [646, 239] width 71 height 29
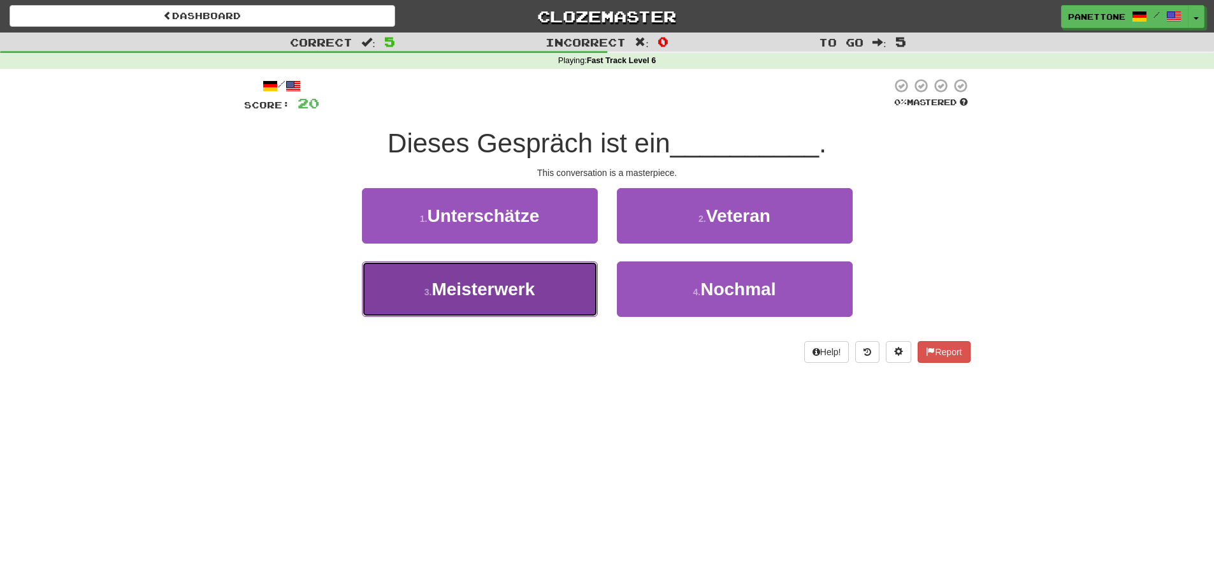
click at [547, 287] on button "3 . Meisterwerk" at bounding box center [480, 288] width 236 height 55
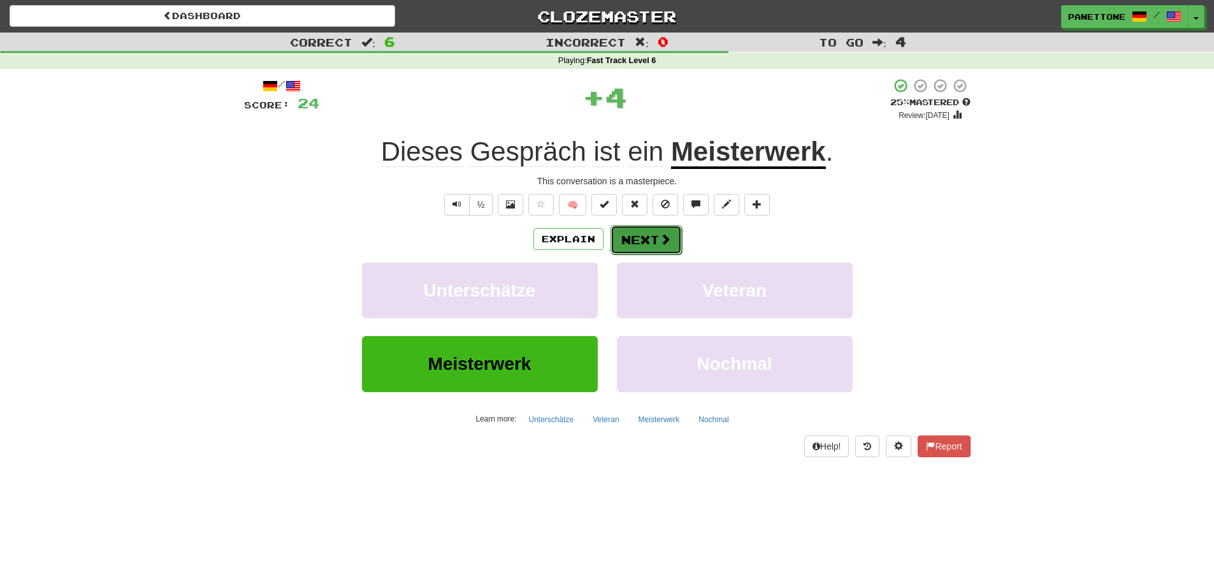
click at [636, 242] on button "Next" at bounding box center [646, 239] width 71 height 29
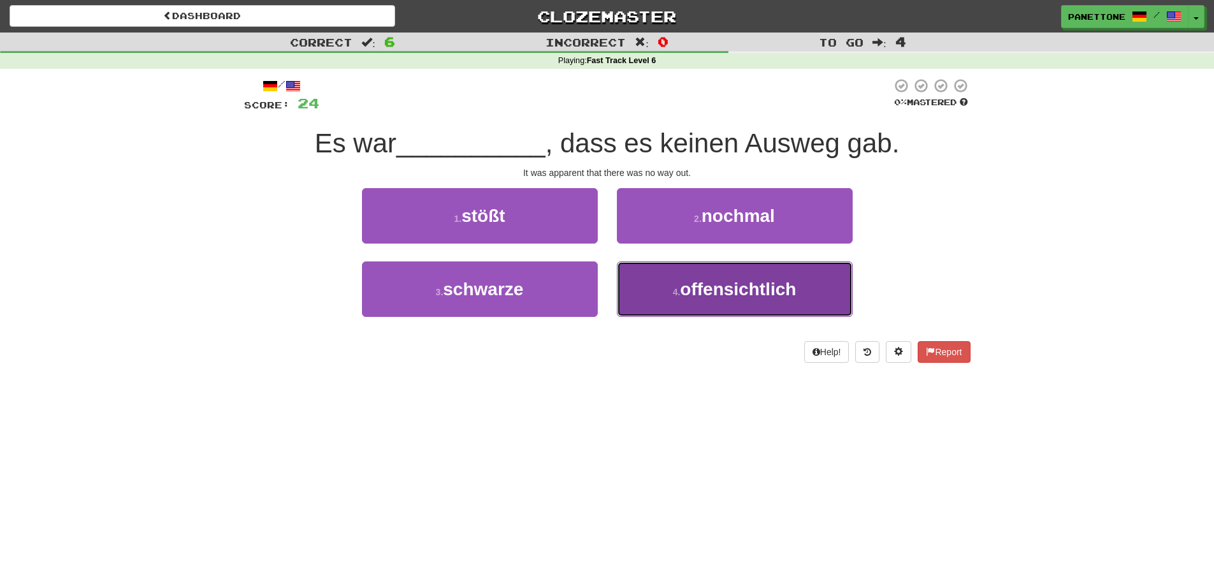
click at [678, 300] on button "4 . offensichtlich" at bounding box center [735, 288] width 236 height 55
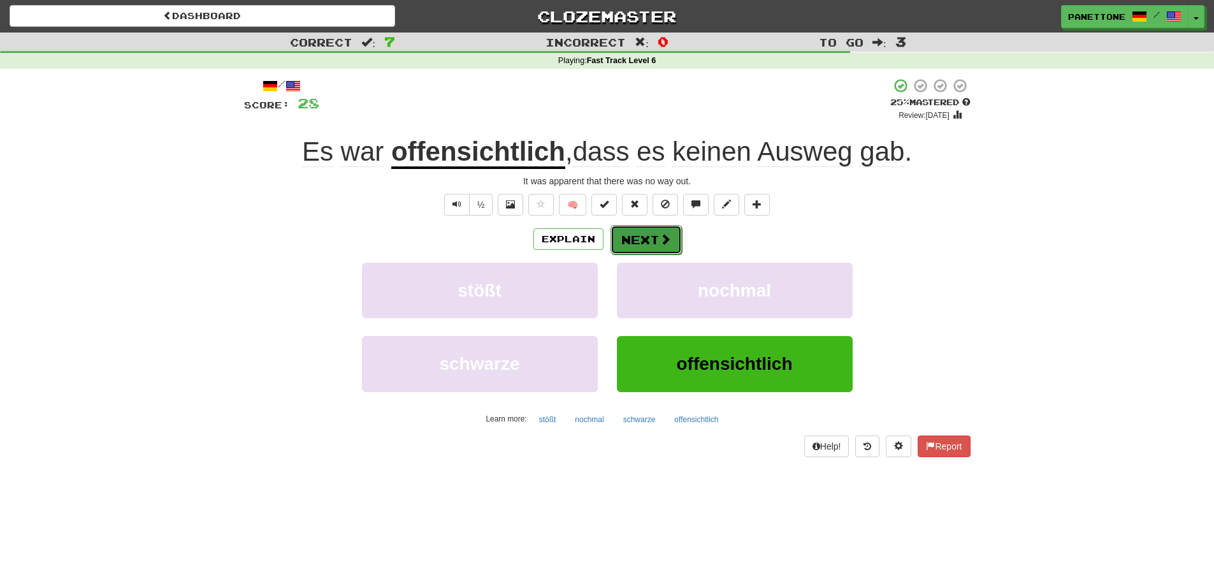
click at [651, 243] on button "Next" at bounding box center [646, 239] width 71 height 29
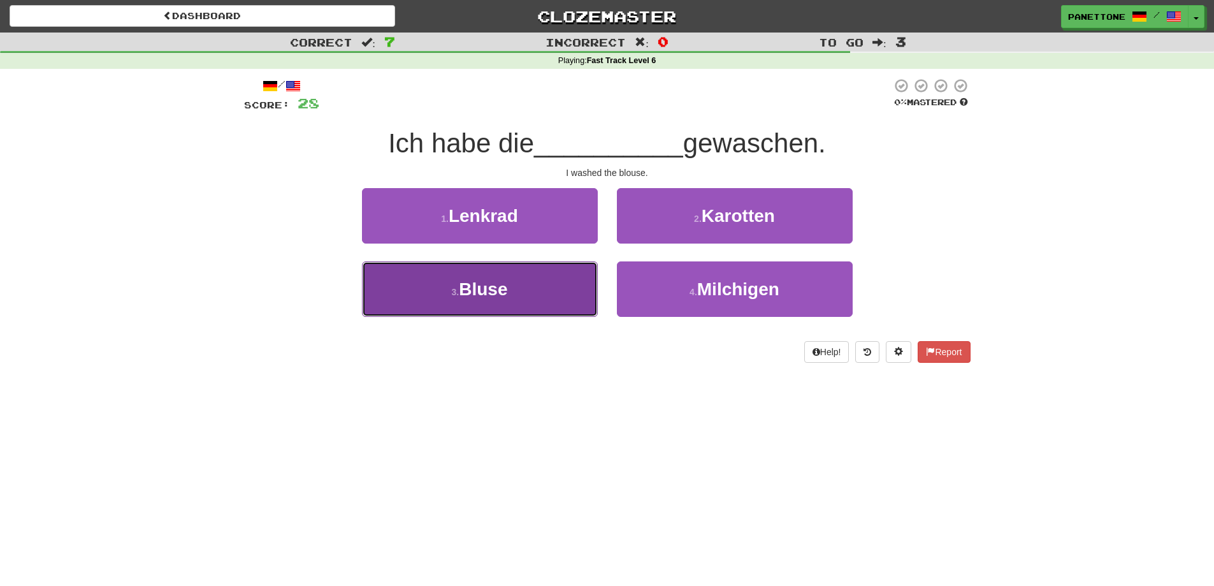
click at [523, 303] on button "3 . Bluse" at bounding box center [480, 288] width 236 height 55
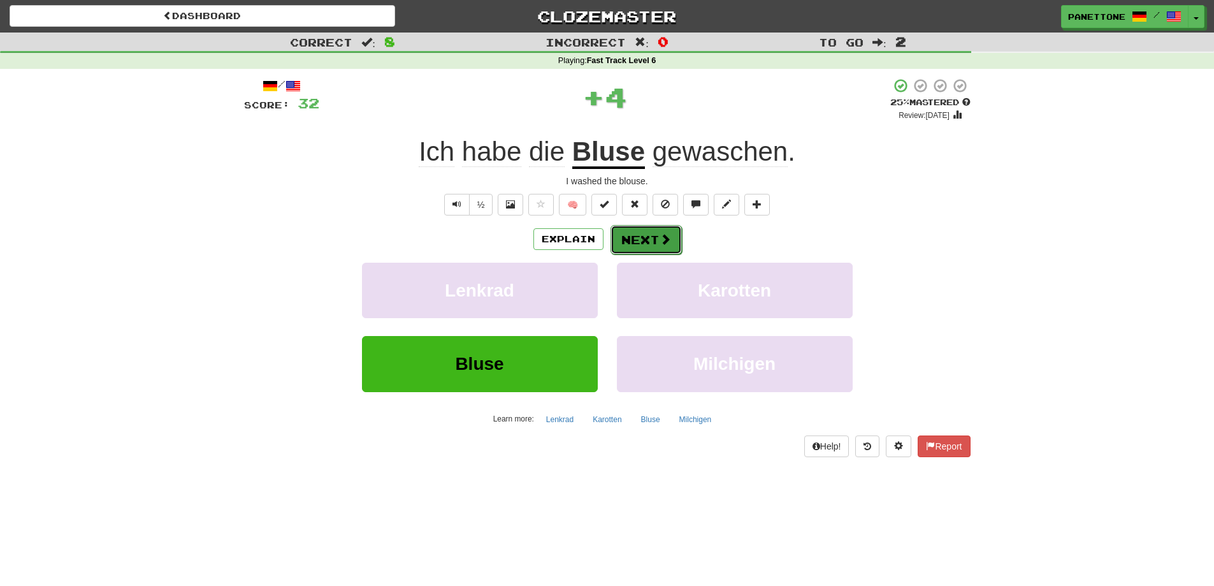
click at [631, 237] on button "Next" at bounding box center [646, 239] width 71 height 29
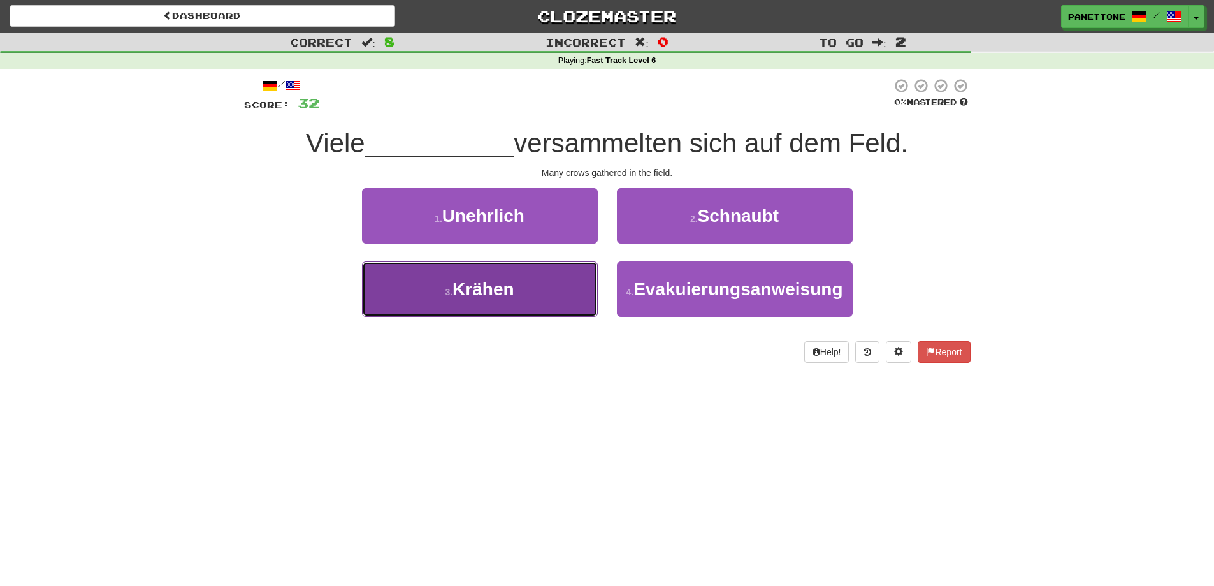
click at [548, 291] on button "3 . Krähen" at bounding box center [480, 288] width 236 height 55
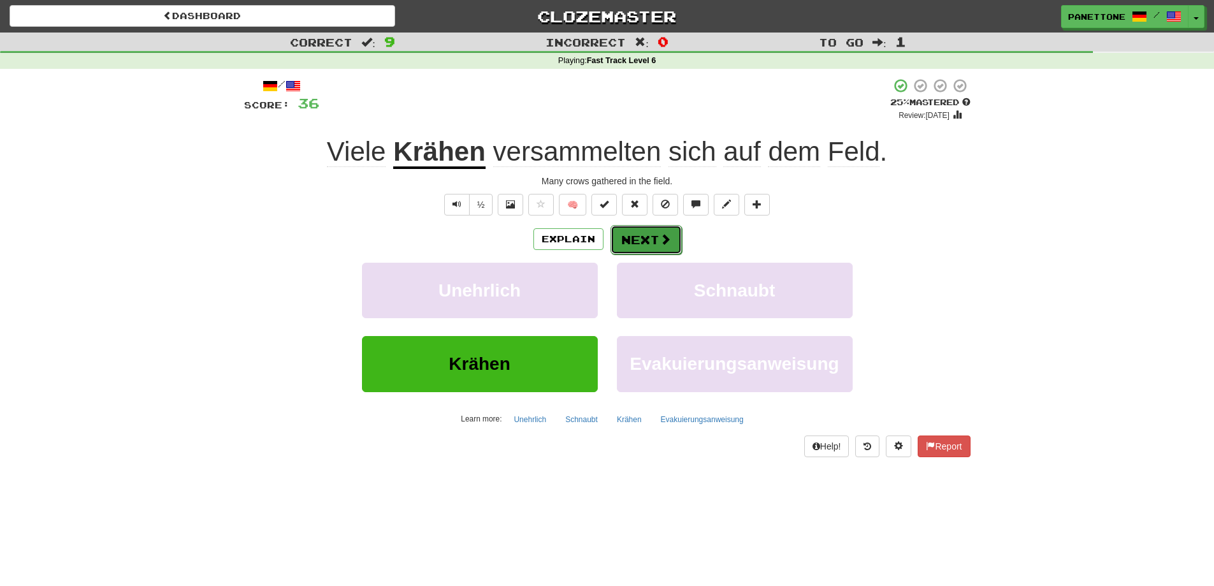
click at [627, 247] on button "Next" at bounding box center [646, 239] width 71 height 29
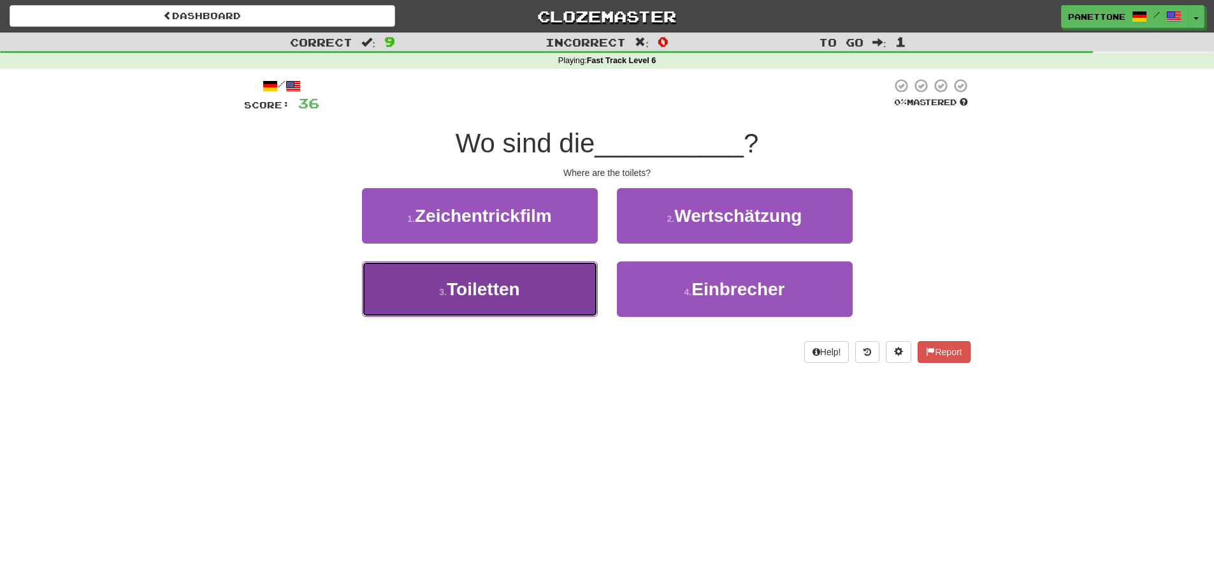
click at [521, 269] on button "3 . Toiletten" at bounding box center [480, 288] width 236 height 55
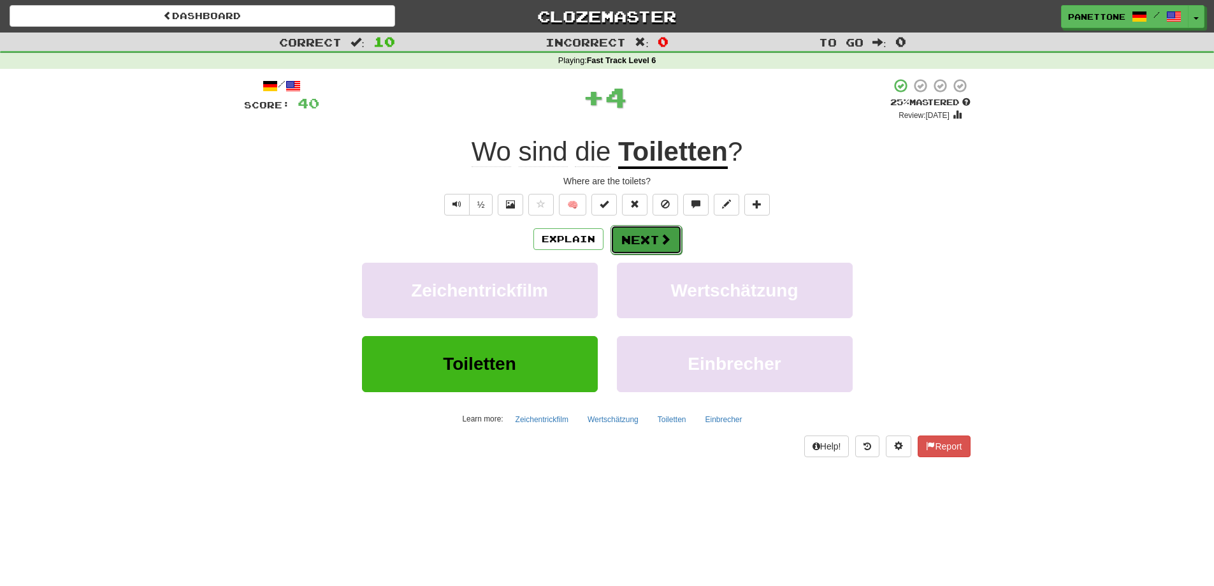
click at [641, 243] on button "Next" at bounding box center [646, 239] width 71 height 29
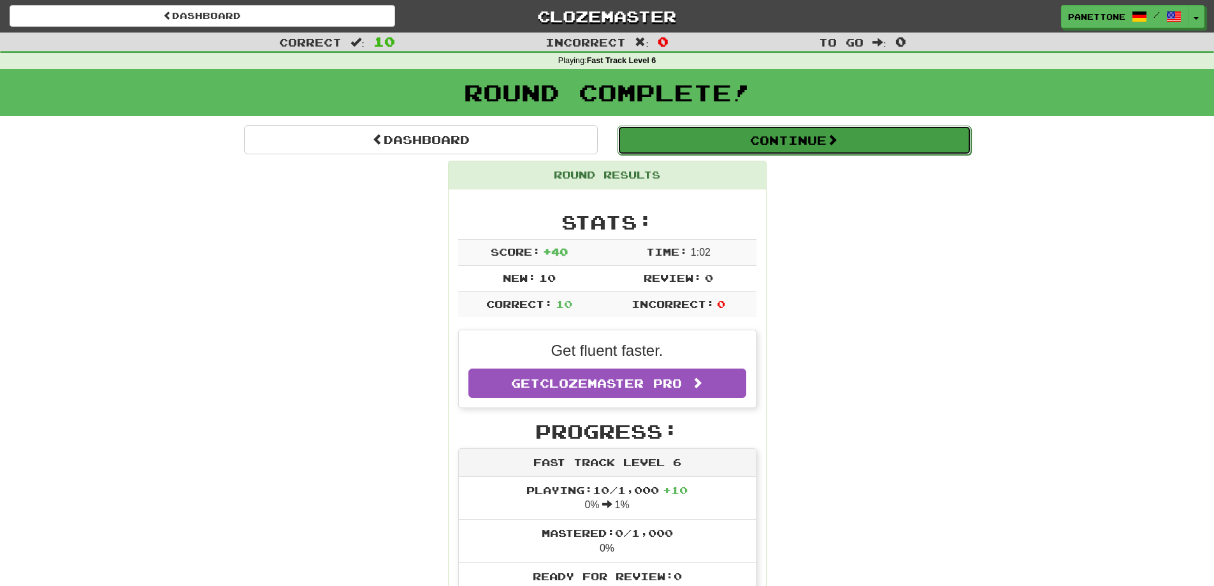
click at [678, 135] on button "Continue" at bounding box center [795, 140] width 354 height 29
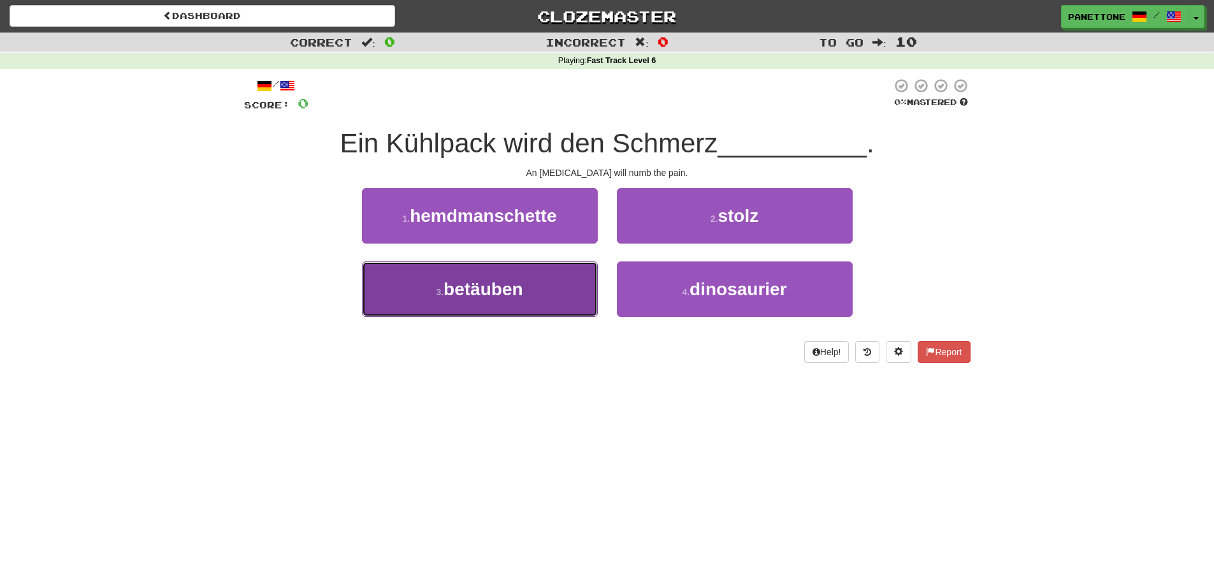
click at [382, 307] on button "3 . betäuben" at bounding box center [480, 288] width 236 height 55
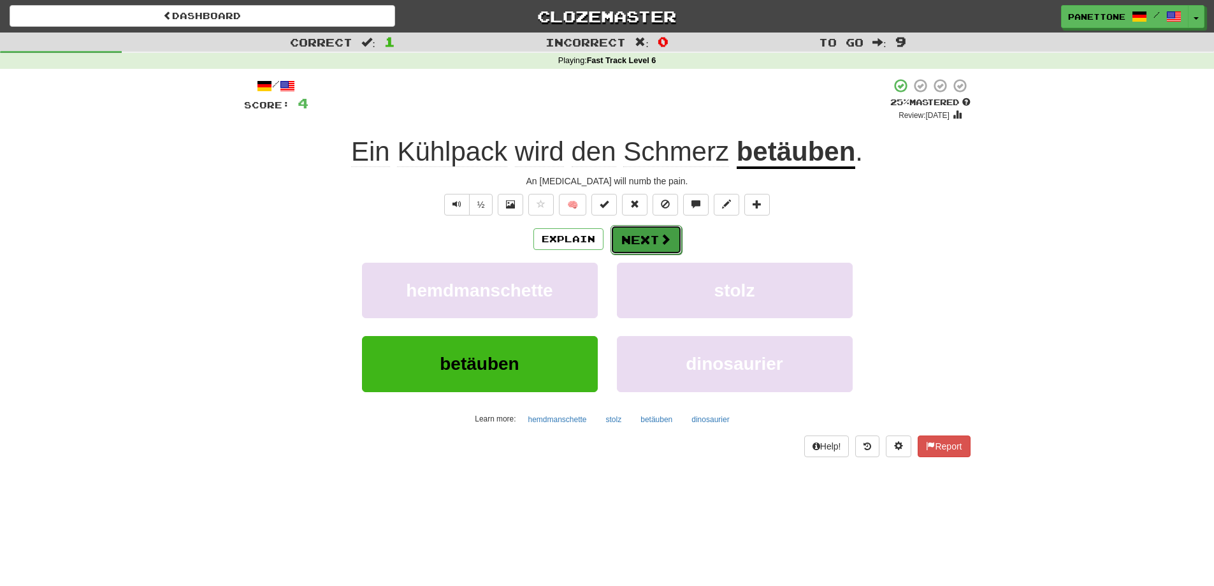
click at [641, 240] on button "Next" at bounding box center [646, 239] width 71 height 29
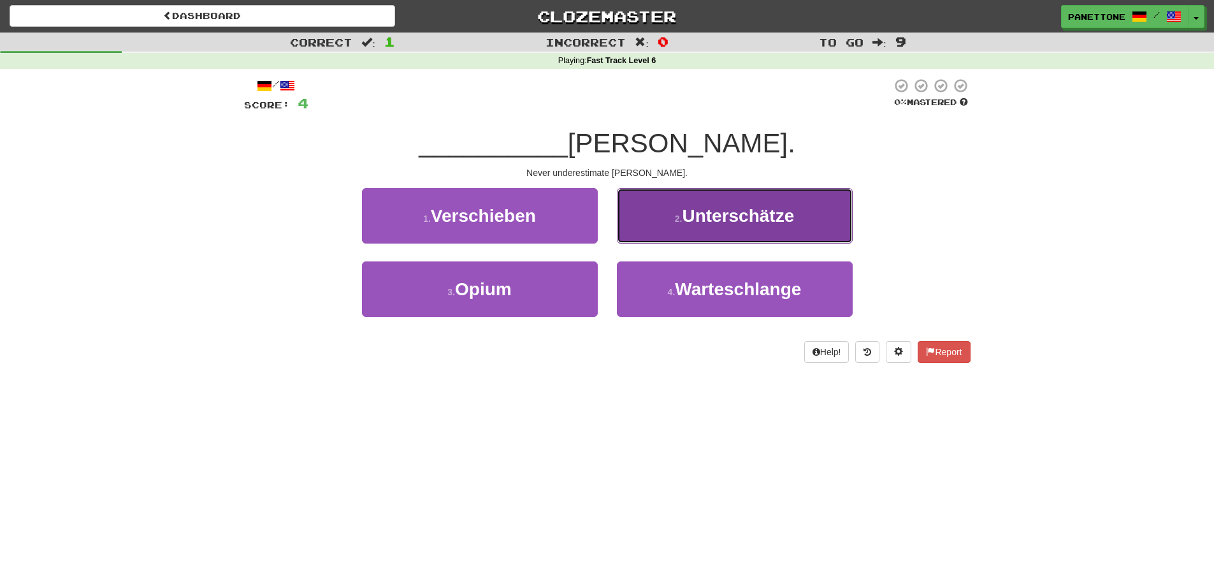
click at [683, 230] on button "2 . Unterschätze" at bounding box center [735, 215] width 236 height 55
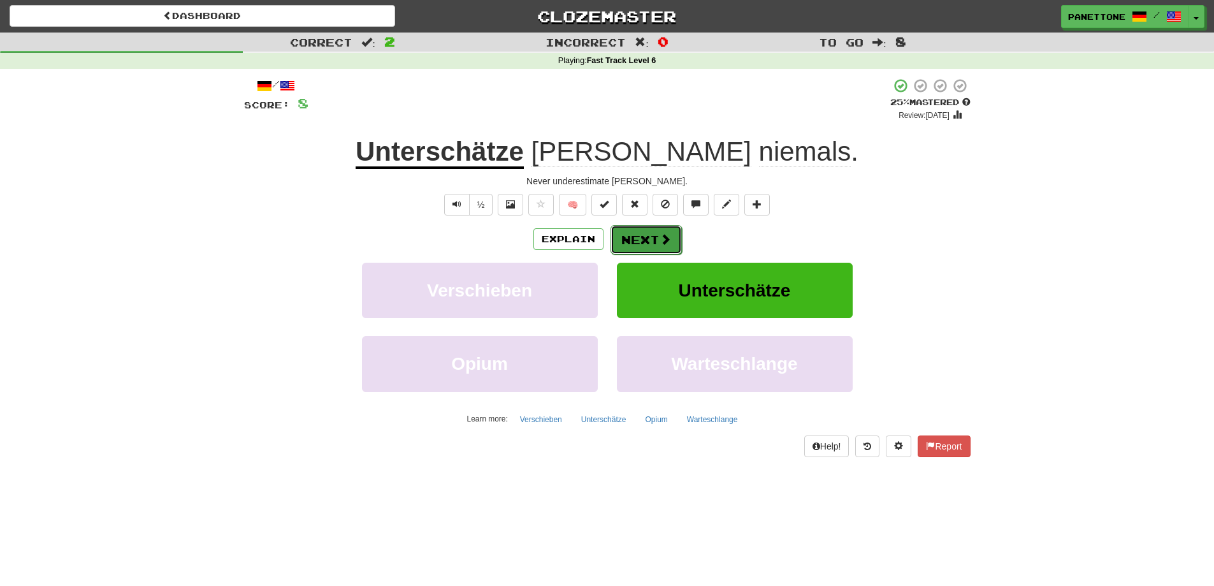
click at [614, 237] on button "Next" at bounding box center [646, 239] width 71 height 29
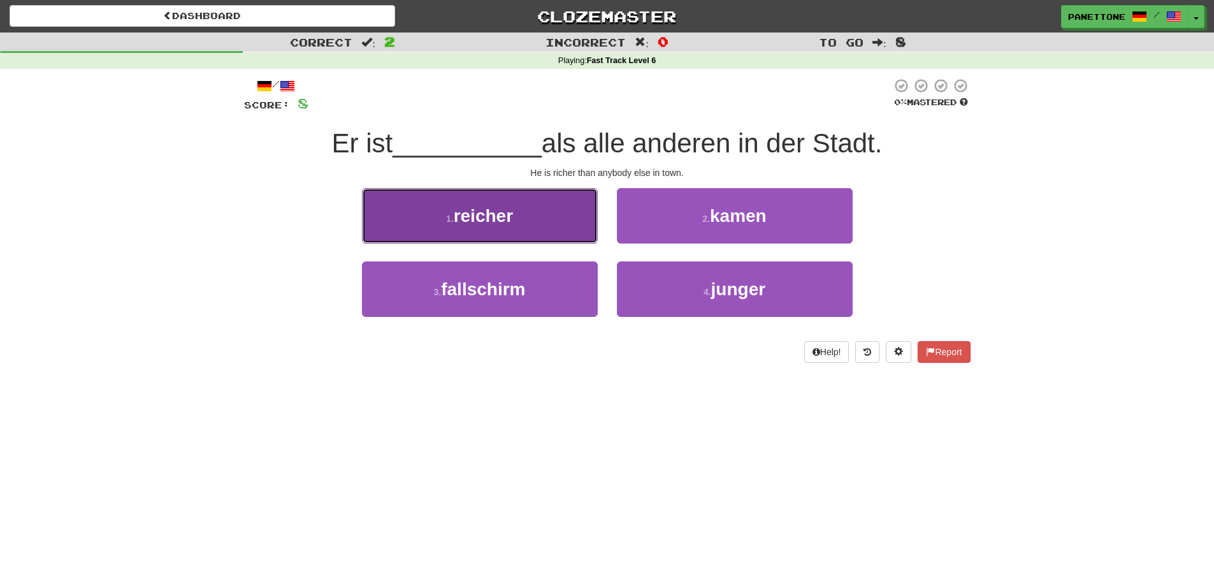
click at [490, 189] on button "1 . reicher" at bounding box center [480, 215] width 236 height 55
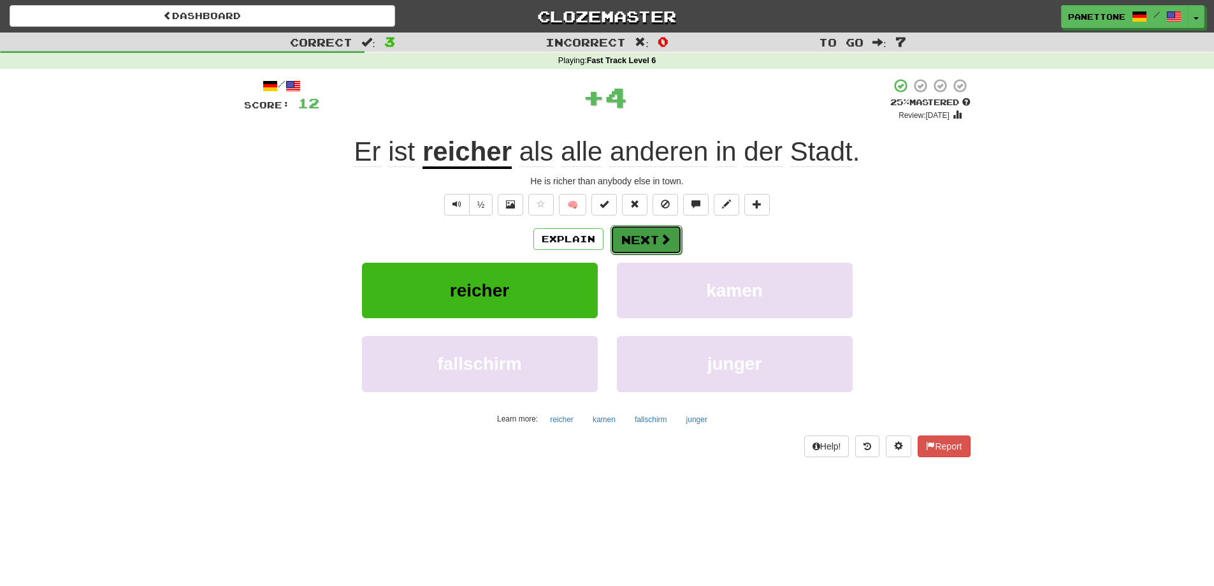
click at [643, 244] on button "Next" at bounding box center [646, 239] width 71 height 29
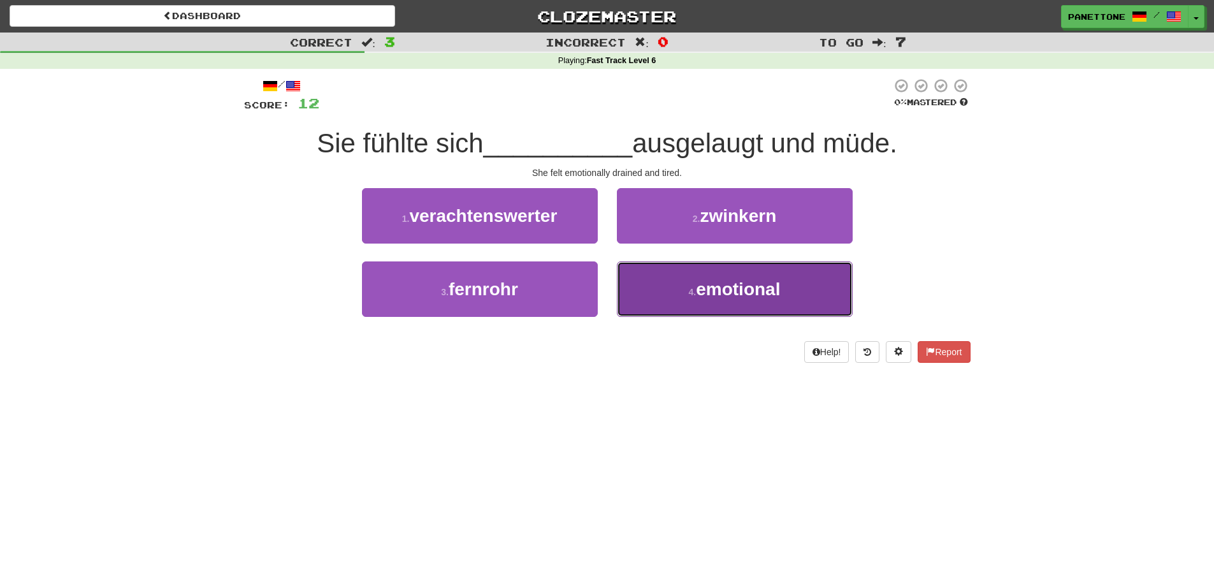
click at [699, 287] on span "emotional" at bounding box center [738, 289] width 84 height 20
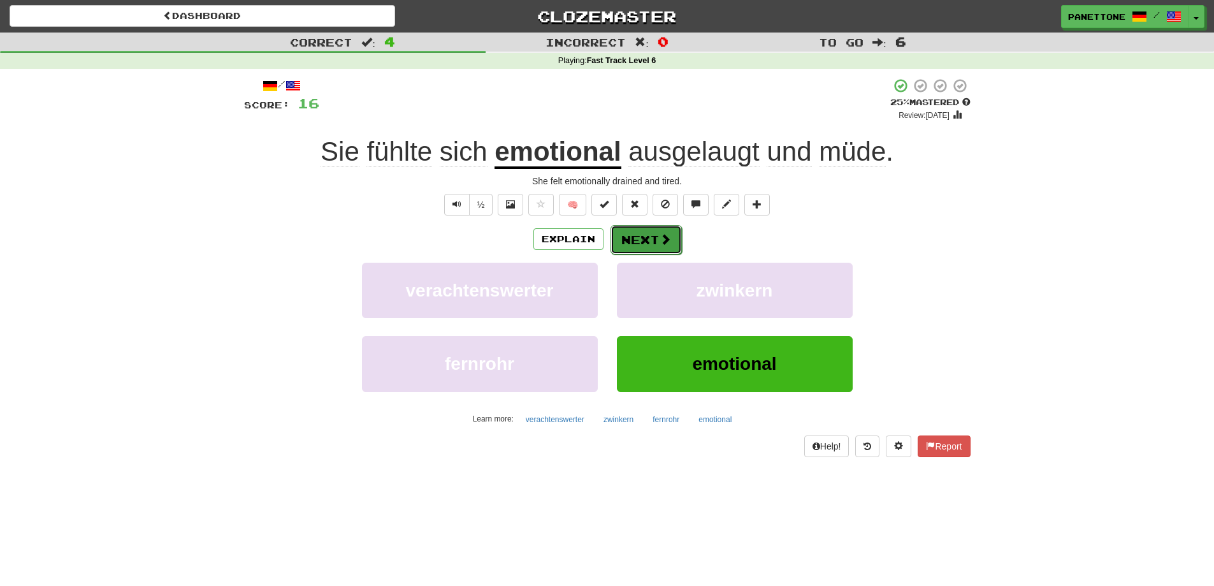
click at [650, 238] on button "Next" at bounding box center [646, 239] width 71 height 29
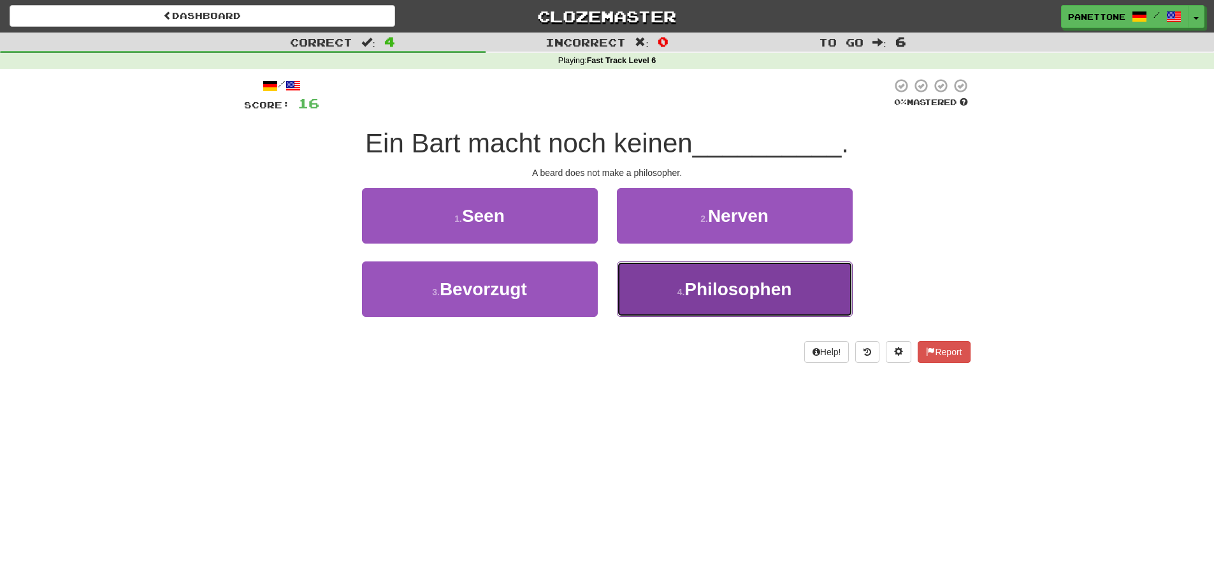
click at [708, 296] on span "Philosophen" at bounding box center [738, 289] width 107 height 20
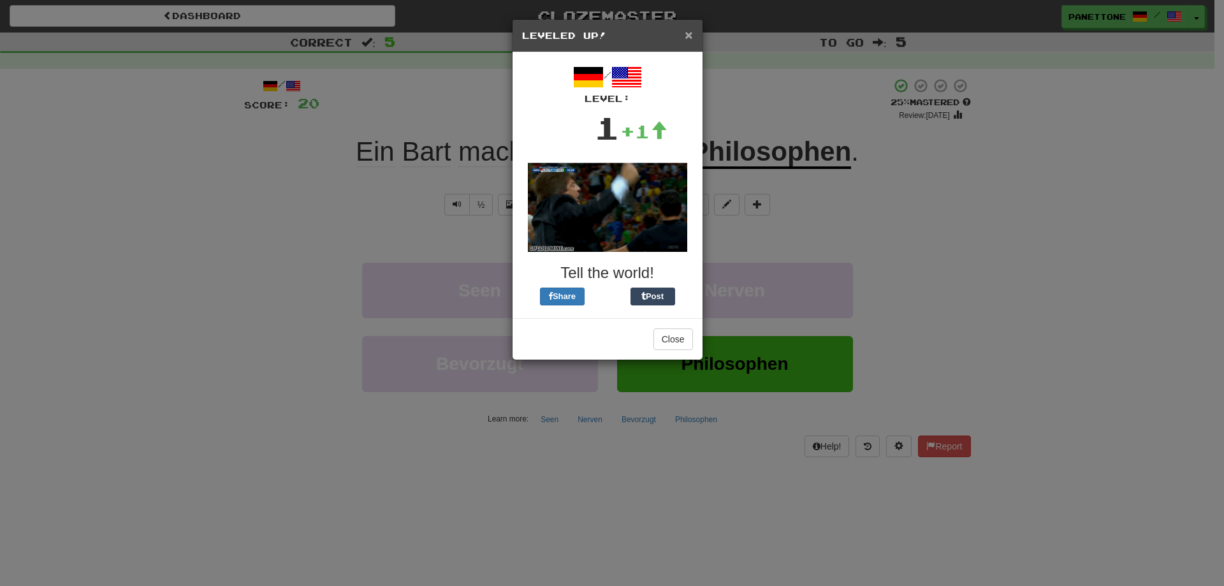
click at [691, 31] on span "×" at bounding box center [689, 34] width 8 height 15
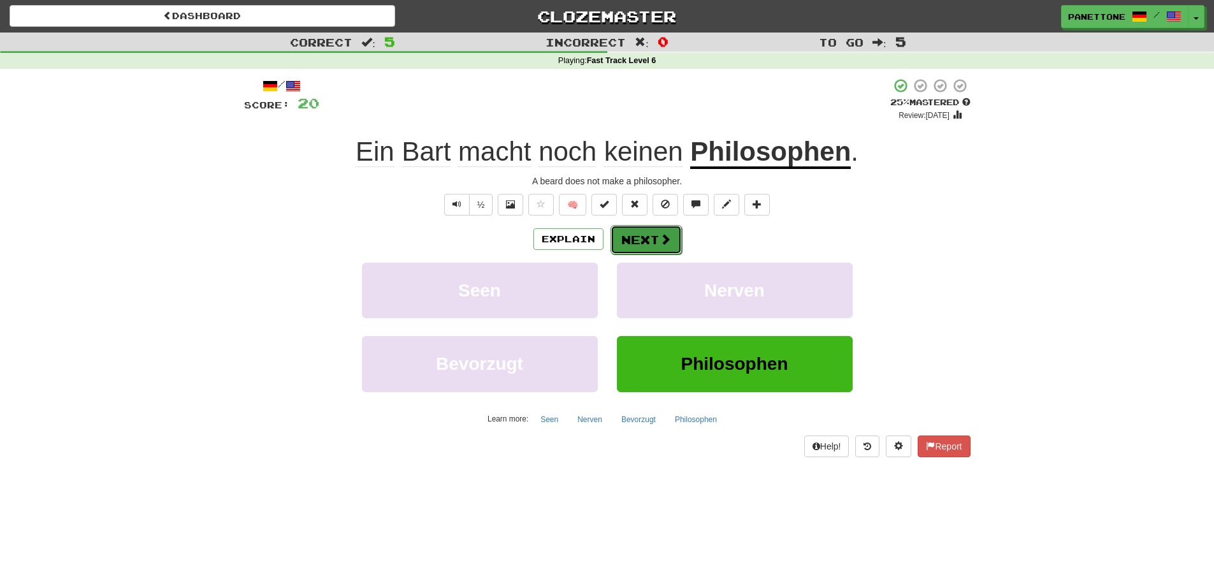
click at [648, 248] on button "Next" at bounding box center [646, 239] width 71 height 29
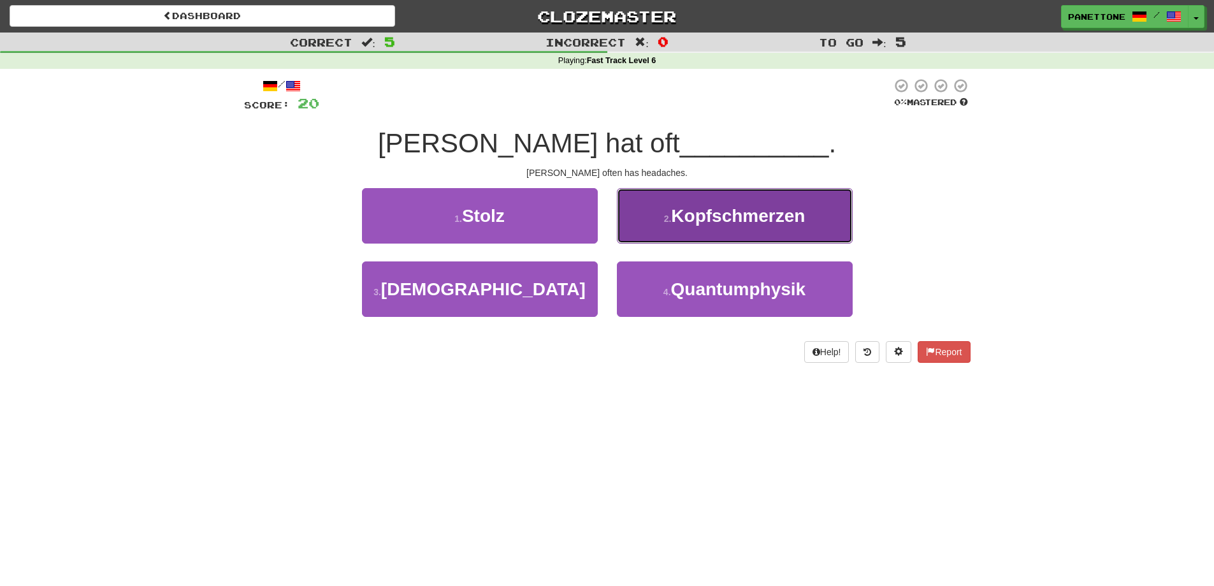
click at [681, 222] on span "Kopfschmerzen" at bounding box center [738, 216] width 134 height 20
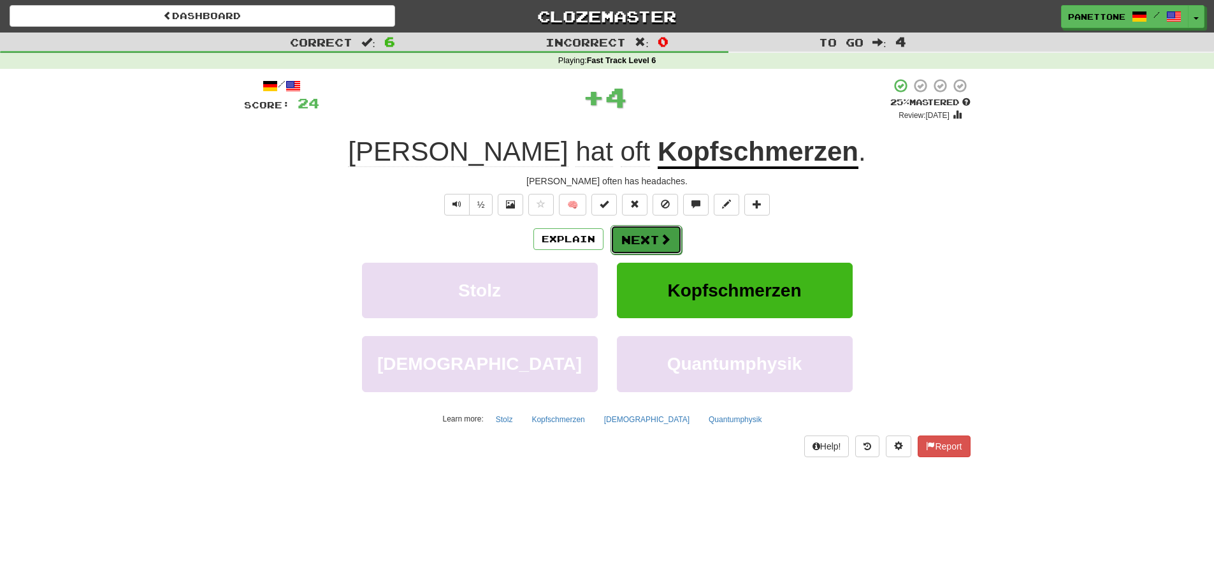
click at [645, 240] on button "Next" at bounding box center [646, 239] width 71 height 29
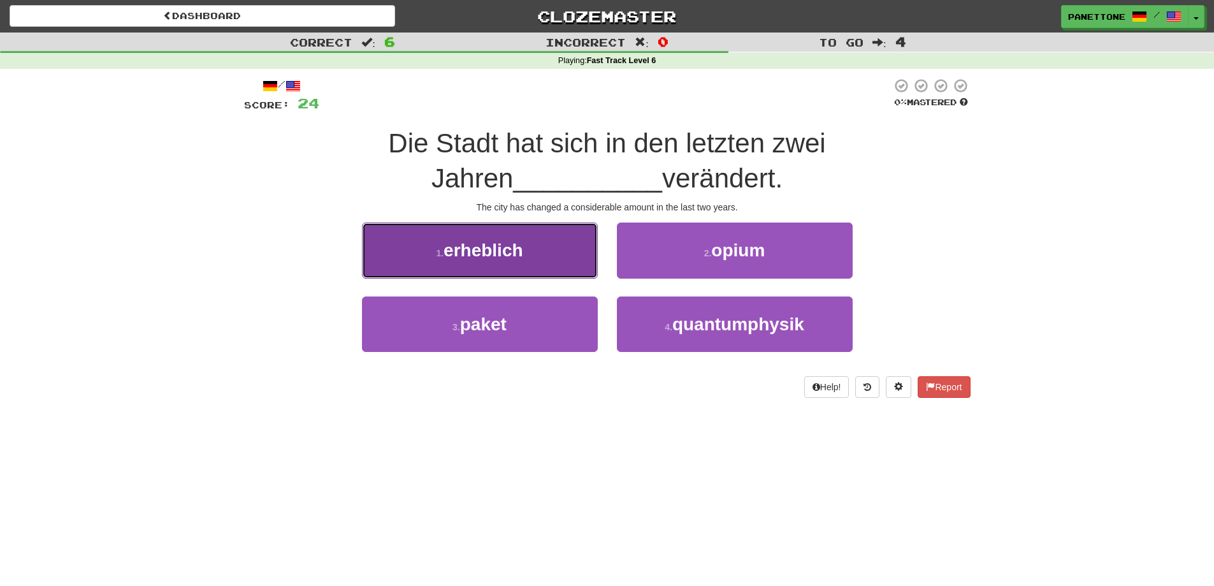
click at [509, 268] on button "1 . erheblich" at bounding box center [480, 249] width 236 height 55
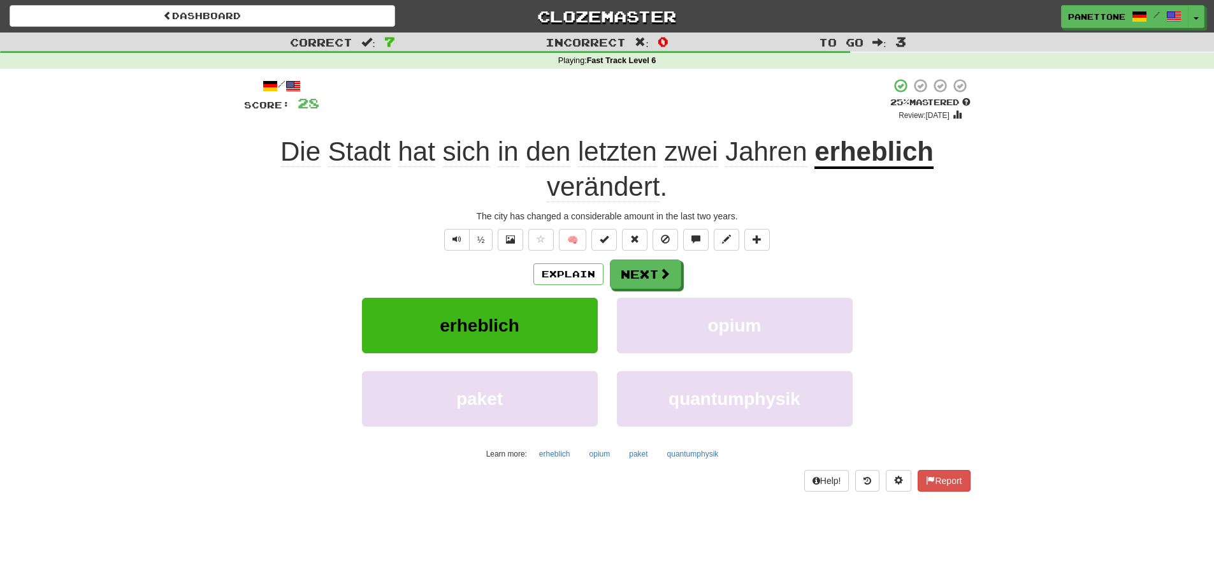
click at [845, 140] on u "erheblich" at bounding box center [874, 152] width 119 height 33
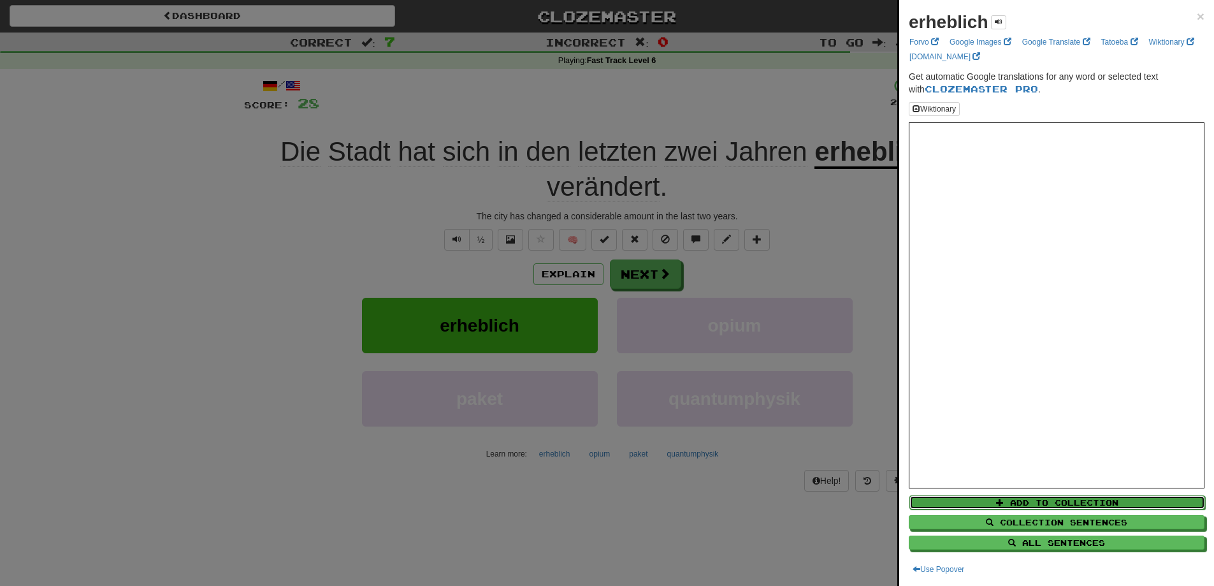
click at [1062, 499] on button "Add to Collection" at bounding box center [1058, 502] width 296 height 14
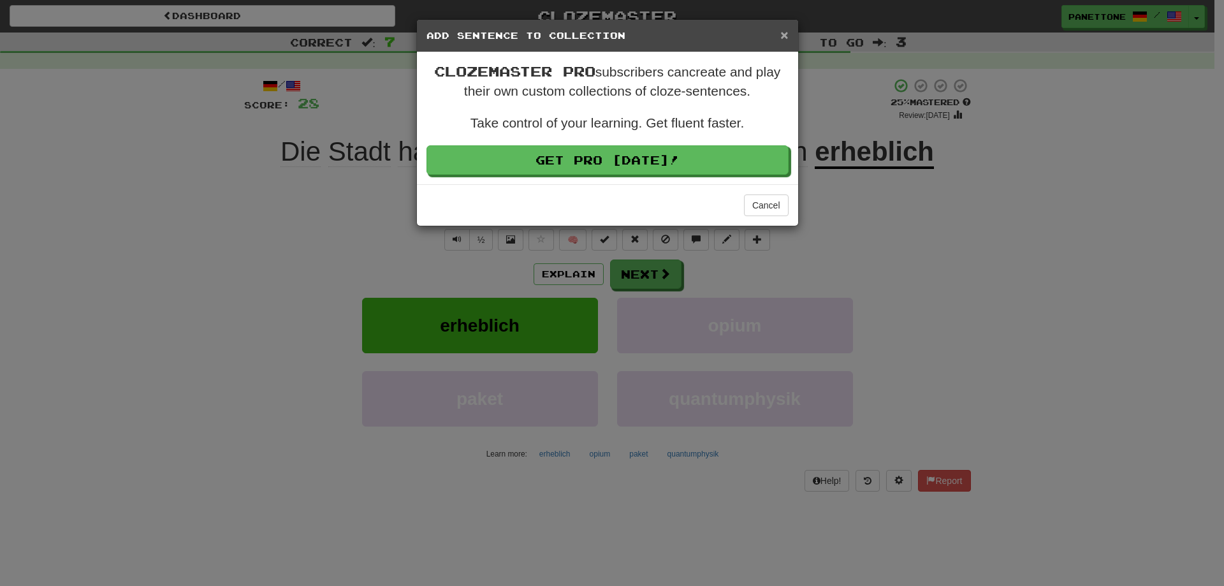
click at [787, 34] on span "×" at bounding box center [784, 34] width 8 height 15
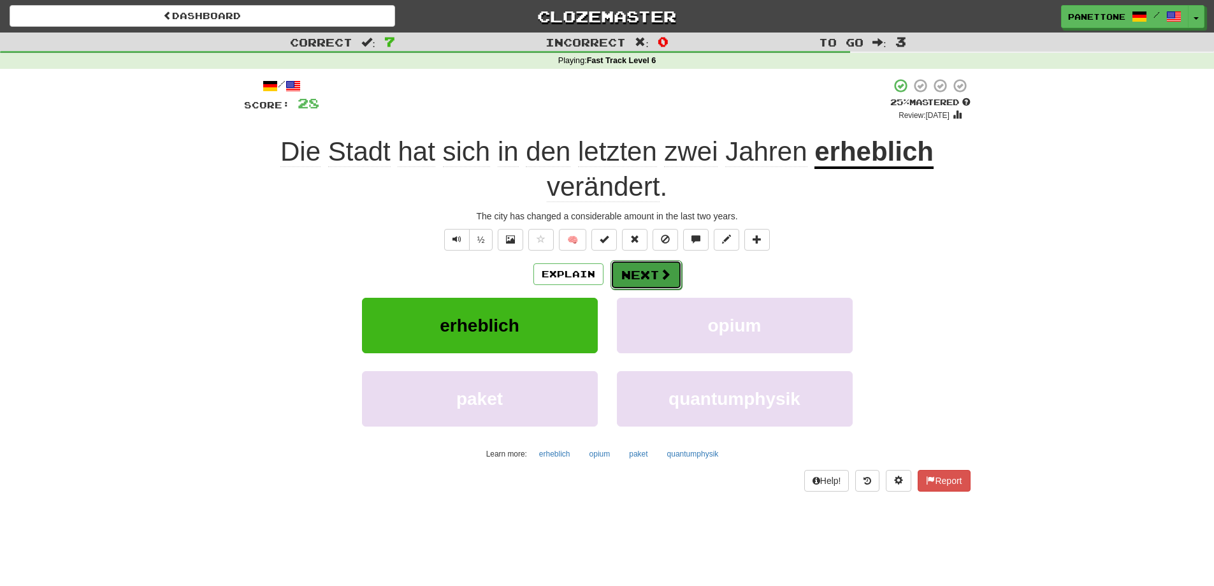
click at [653, 265] on button "Next" at bounding box center [646, 274] width 71 height 29
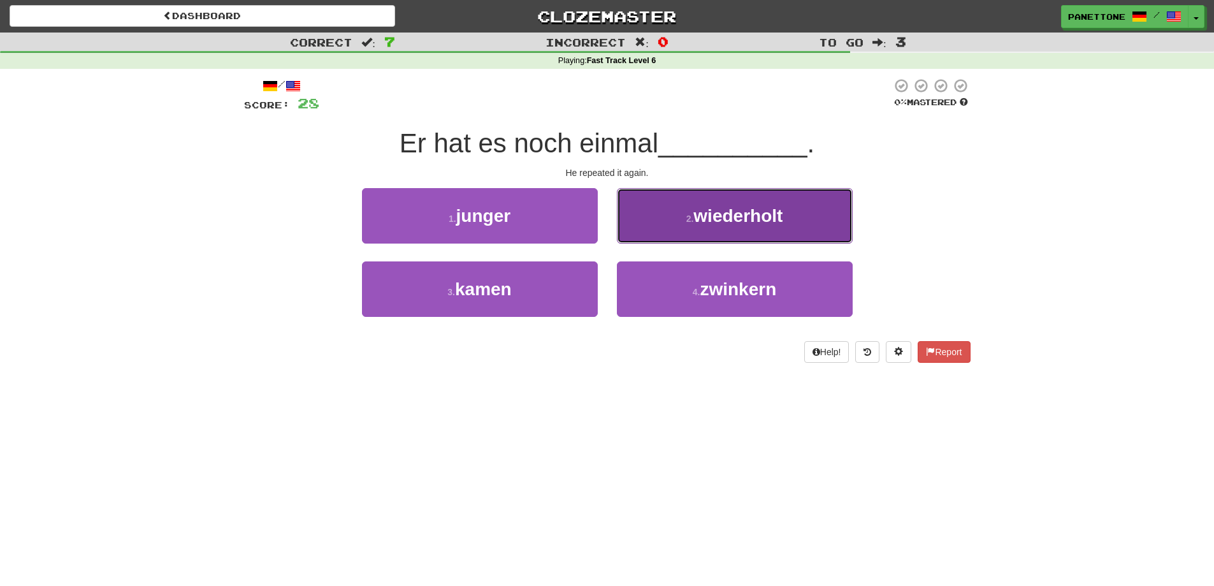
click at [719, 217] on span "wiederholt" at bounding box center [738, 216] width 89 height 20
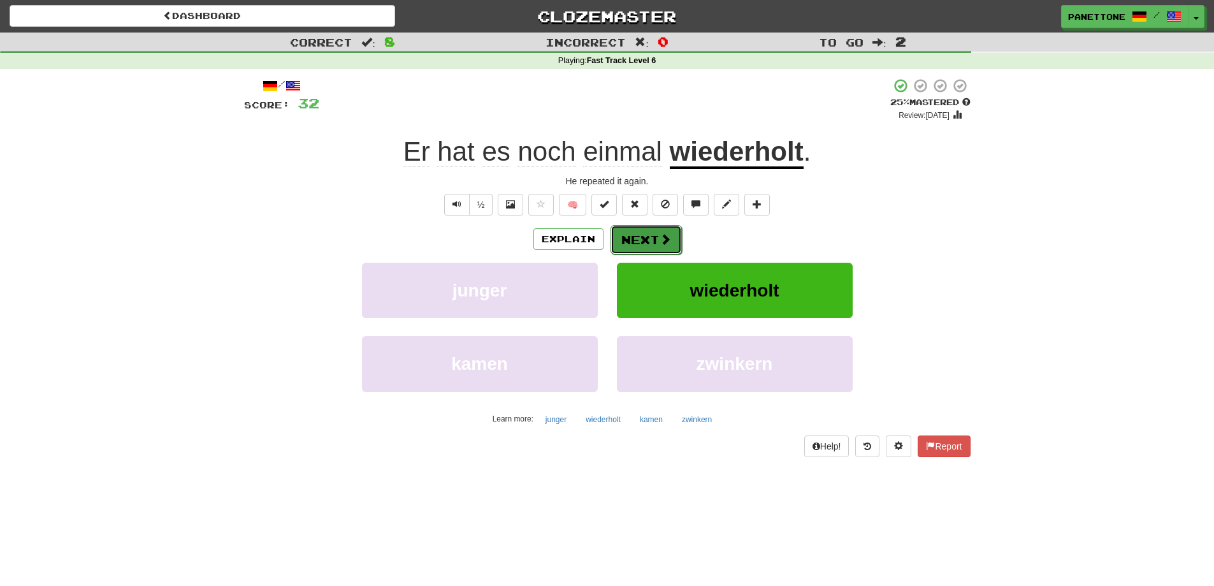
click at [635, 235] on button "Next" at bounding box center [646, 239] width 71 height 29
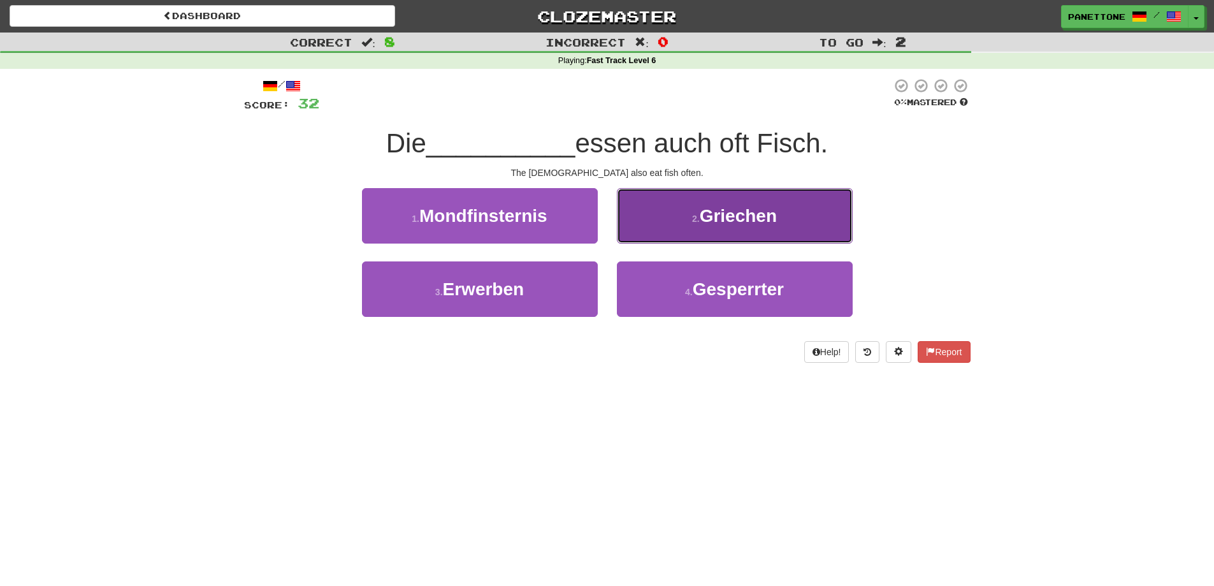
click at [688, 217] on button "2 . Griechen" at bounding box center [735, 215] width 236 height 55
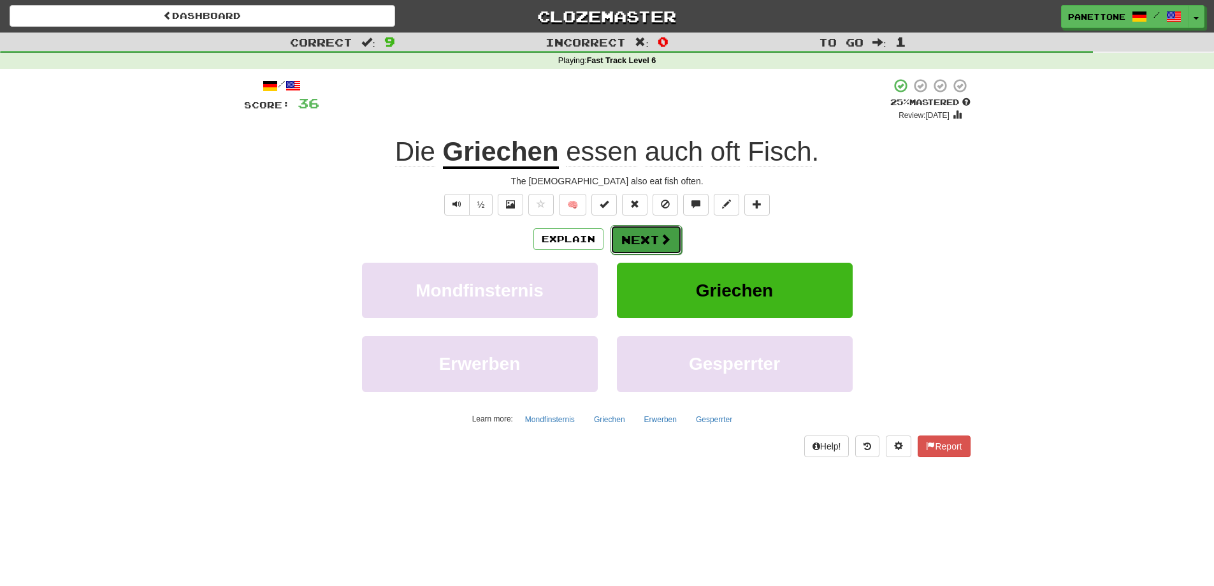
click at [637, 239] on button "Next" at bounding box center [646, 239] width 71 height 29
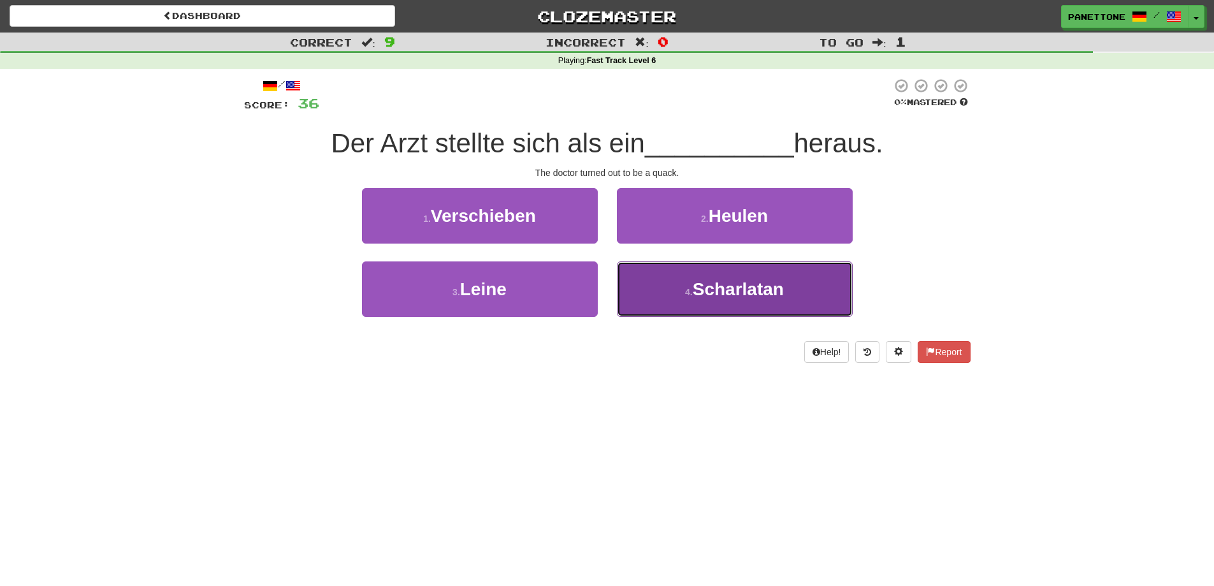
click at [692, 298] on button "4 . Scharlatan" at bounding box center [735, 288] width 236 height 55
